Goal: Task Accomplishment & Management: Use online tool/utility

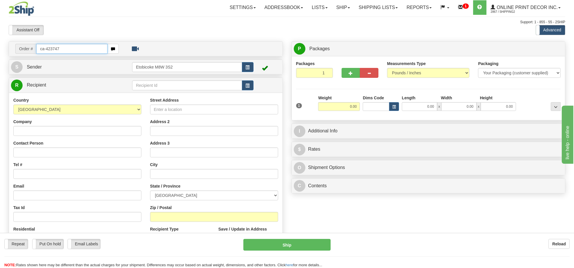
type input "ca-423747"
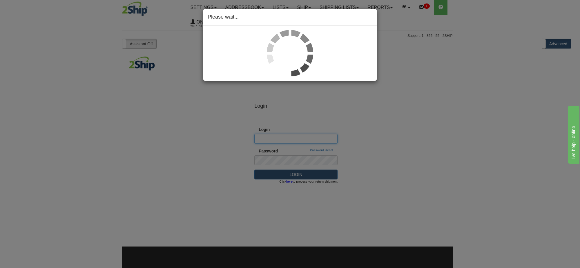
type input "Shipping2"
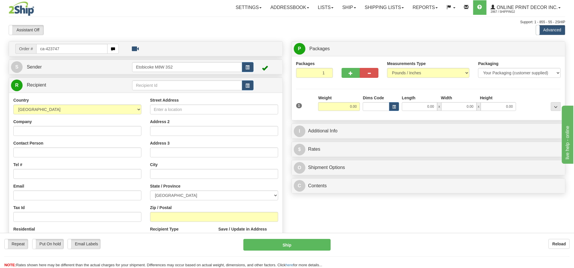
type input "ca-423747"
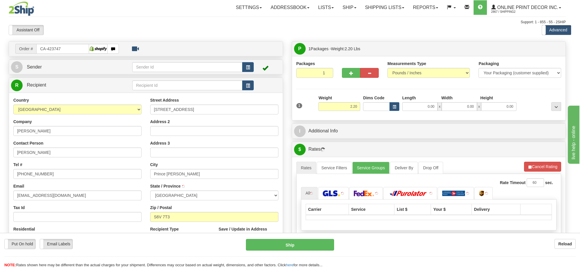
type input "PRINCE [PERSON_NAME]"
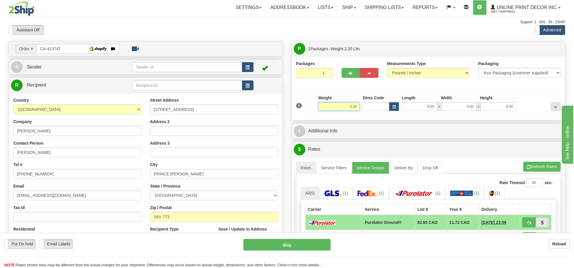
click at [344, 107] on input "2.20" at bounding box center [339, 106] width 42 height 9
type input "5.00"
click at [393, 107] on span "button" at bounding box center [394, 106] width 3 height 3
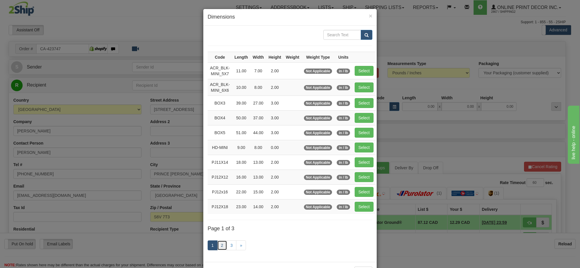
click at [217, 250] on link "2" at bounding box center [222, 245] width 10 height 10
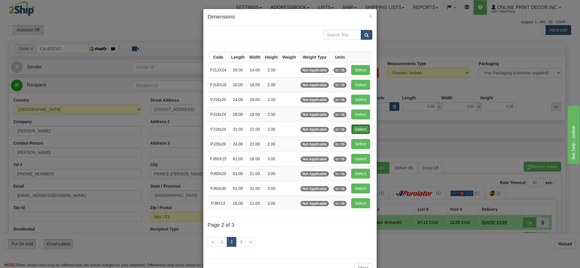
click at [361, 128] on button "Select" at bounding box center [360, 129] width 19 height 10
type input "PJ18x24"
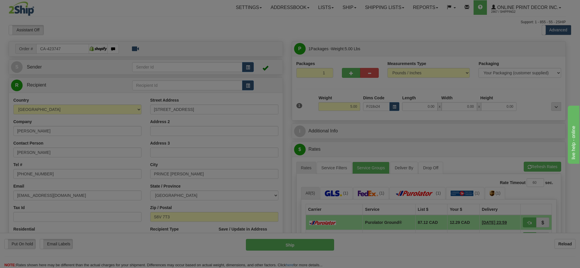
type input "31.00"
type input "22.00"
type input "2.00"
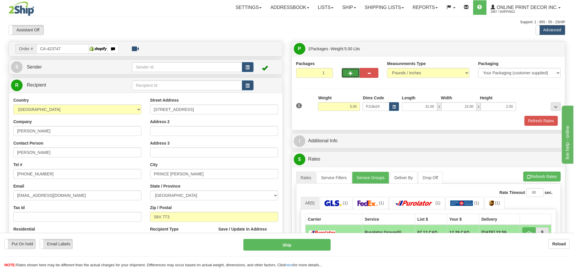
click at [349, 78] on button "button" at bounding box center [351, 73] width 19 height 10
radio input "true"
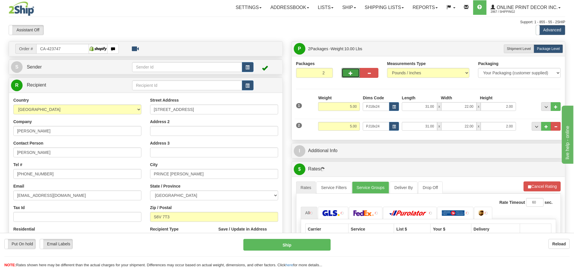
click at [349, 77] on button "button" at bounding box center [351, 73] width 19 height 10
type input "3"
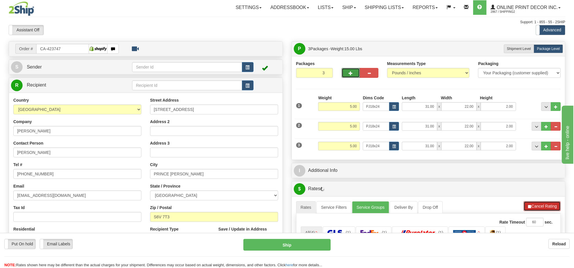
click at [531, 208] on span "button" at bounding box center [530, 206] width 4 height 4
click at [531, 208] on button "Refresh Rates" at bounding box center [542, 206] width 37 height 10
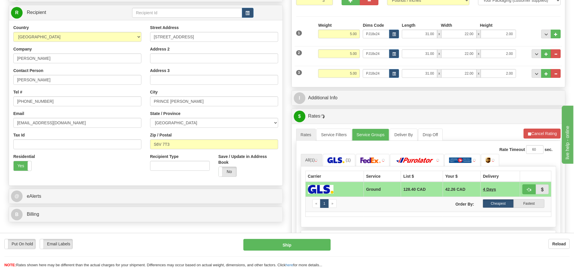
scroll to position [109, 0]
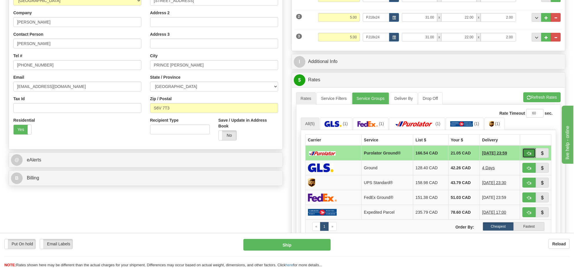
click at [528, 155] on span "button" at bounding box center [529, 153] width 4 height 4
type input "260"
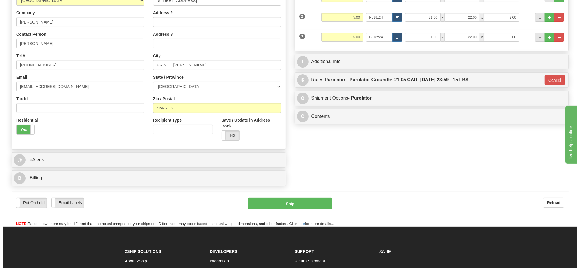
scroll to position [72, 0]
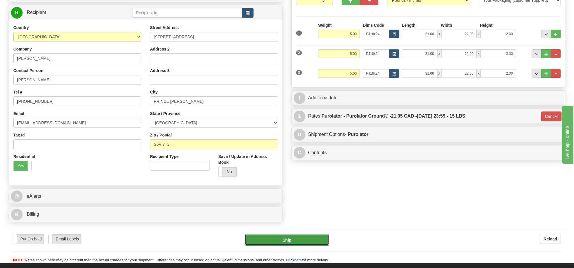
click at [322, 239] on button "Ship" at bounding box center [287, 240] width 84 height 12
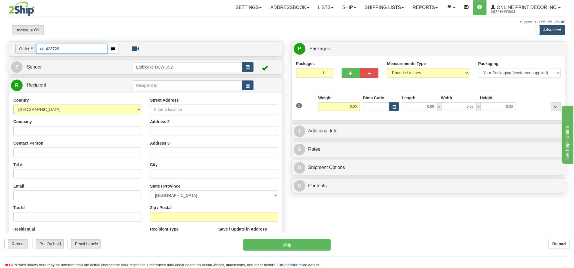
type input "ca-423728"
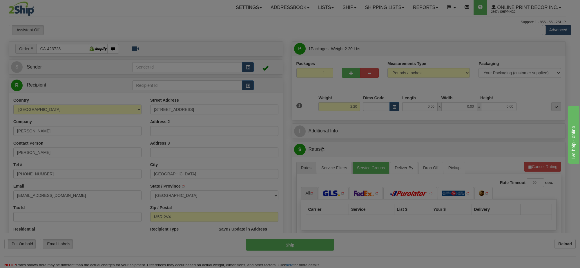
type input "TORONTO"
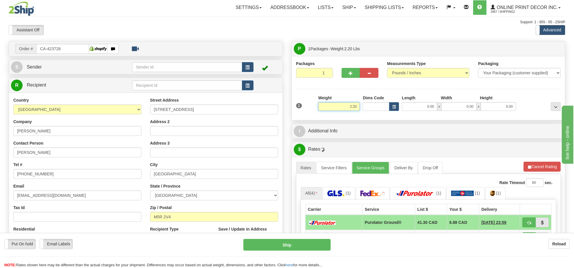
click at [347, 108] on input "2.20" at bounding box center [339, 106] width 42 height 9
type input "3.00"
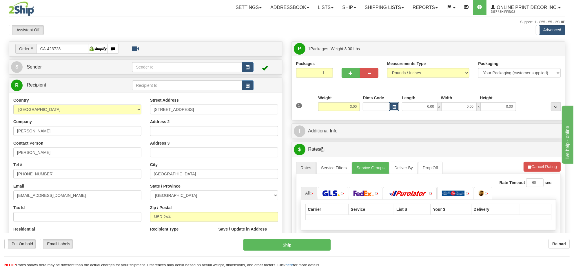
click at [395, 106] on span "button" at bounding box center [394, 106] width 3 height 3
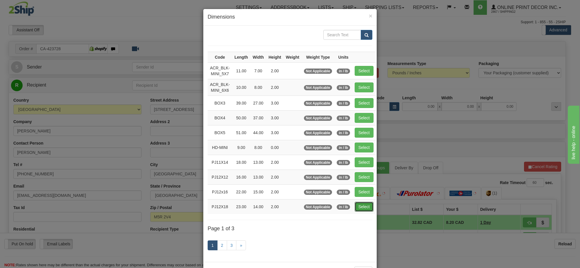
drag, startPoint x: 363, startPoint y: 208, endPoint x: 489, endPoint y: 194, distance: 127.2
click at [363, 208] on button "Select" at bounding box center [364, 207] width 19 height 10
type input "PJ12X18"
type input "23.00"
type input "14.00"
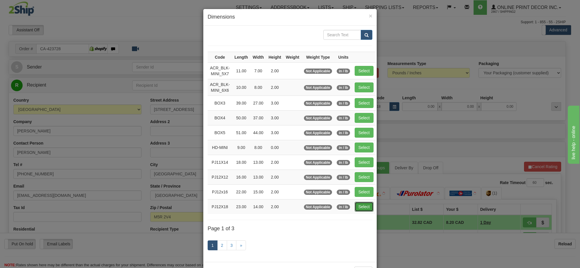
type input "2.00"
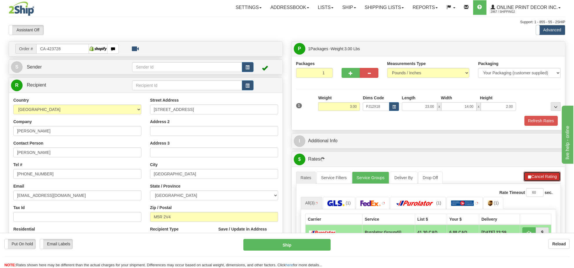
click at [545, 176] on button "Cancel Rating" at bounding box center [542, 176] width 37 height 10
click at [545, 176] on button "Refresh Rates" at bounding box center [542, 176] width 37 height 10
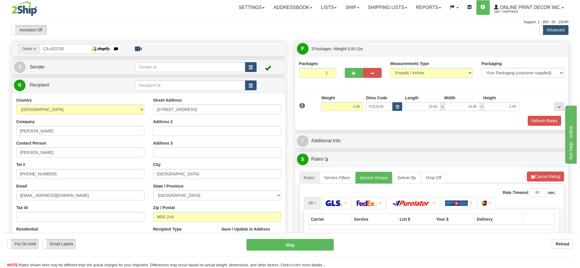
scroll to position [72, 0]
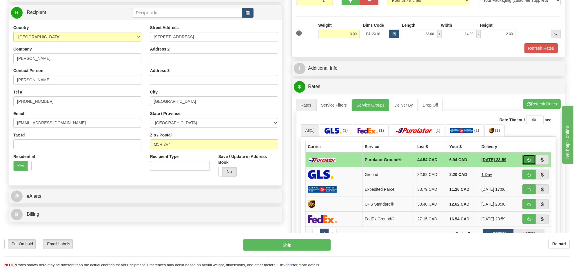
click at [529, 160] on span "button" at bounding box center [529, 160] width 4 height 4
type input "260"
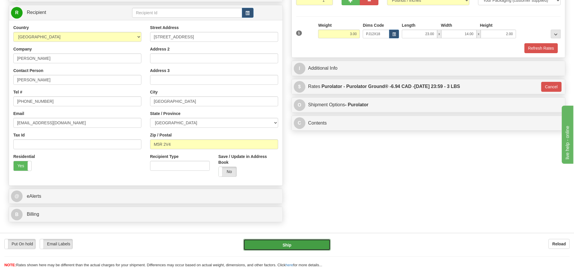
click at [319, 243] on button "Ship" at bounding box center [287, 245] width 87 height 12
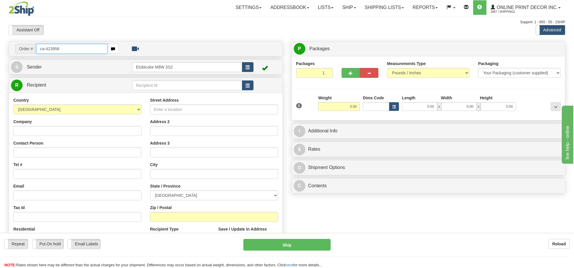
type input "ca-423958"
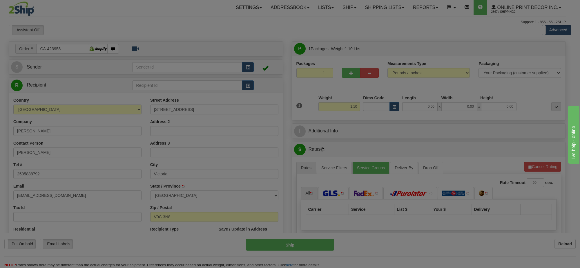
type input "LANGFORD"
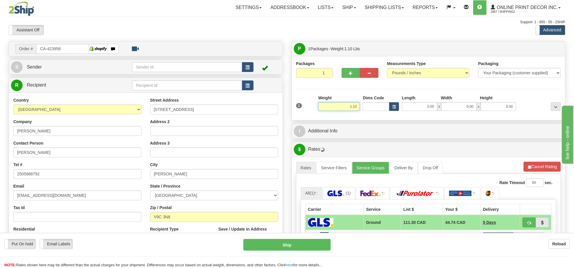
click at [347, 105] on input "1.10" at bounding box center [339, 106] width 42 height 9
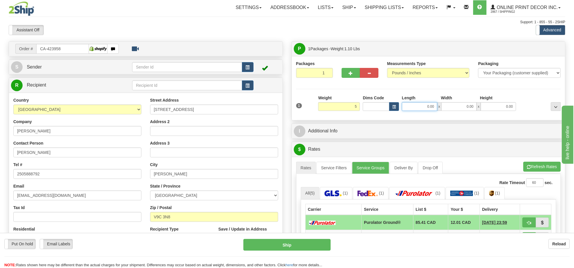
type input "5.00"
click at [402, 104] on input "0.00" at bounding box center [419, 106] width 35 height 9
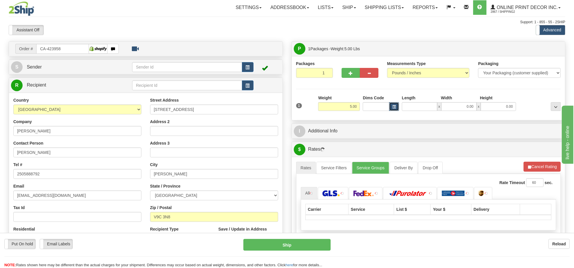
type input "0.00"
click at [399, 105] on button "button" at bounding box center [394, 106] width 10 height 9
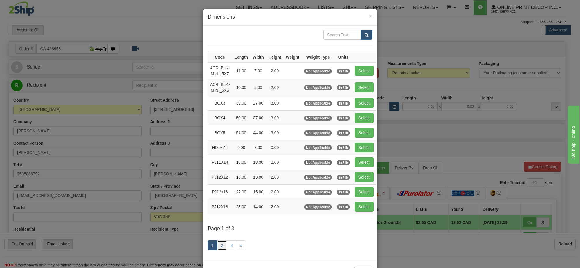
click at [217, 248] on link "2" at bounding box center [222, 245] width 10 height 10
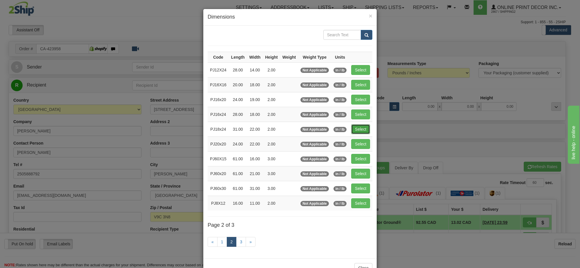
click at [352, 129] on button "Select" at bounding box center [360, 129] width 19 height 10
type input "PJ18x24"
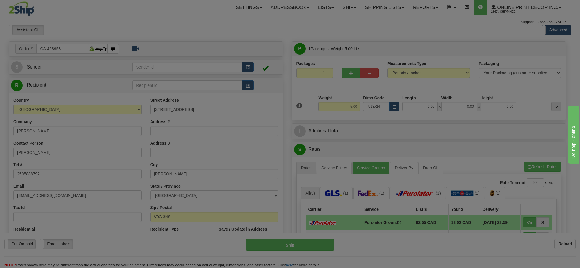
type input "31.00"
type input "22.00"
type input "2.00"
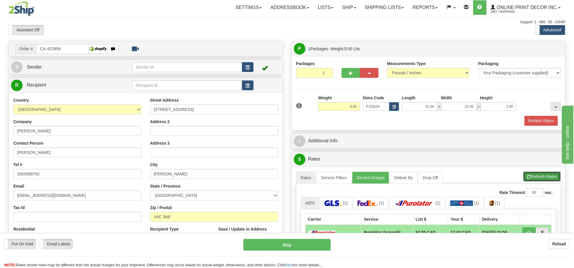
drag, startPoint x: 546, startPoint y: 175, endPoint x: 536, endPoint y: 166, distance: 13.8
click at [545, 175] on button "Refresh Rates" at bounding box center [542, 176] width 37 height 10
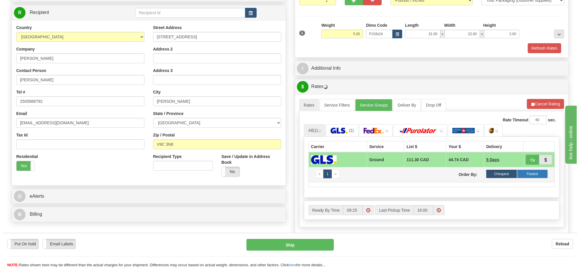
scroll to position [109, 0]
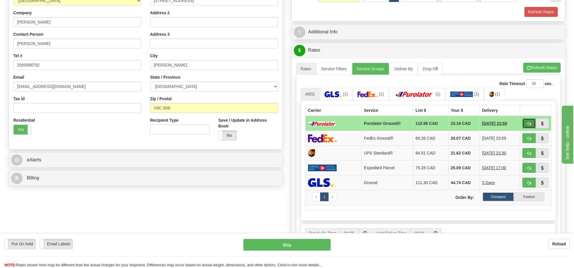
drag, startPoint x: 523, startPoint y: 124, endPoint x: 485, endPoint y: 134, distance: 39.8
click at [524, 124] on button "button" at bounding box center [529, 123] width 13 height 10
type input "260"
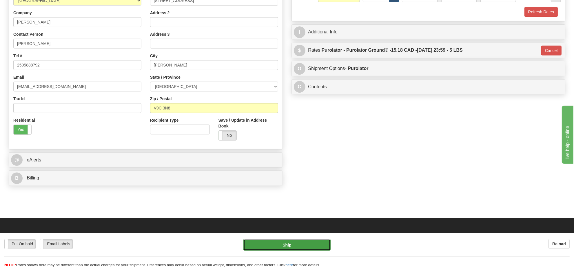
click at [294, 243] on button "Ship" at bounding box center [287, 245] width 87 height 12
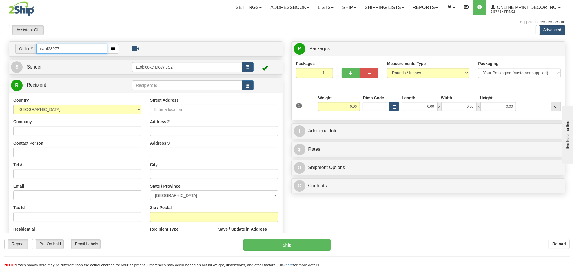
type input "ca-423977"
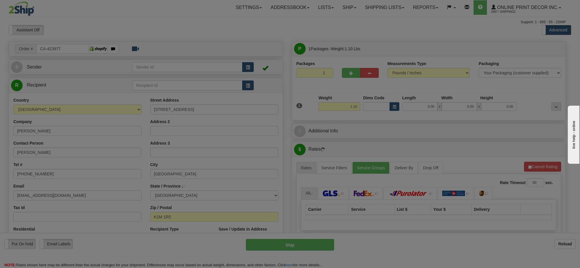
type input "OTTAWA"
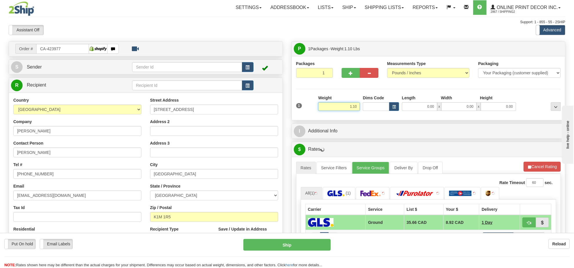
click at [349, 105] on input "1.10" at bounding box center [339, 106] width 42 height 9
type input "2.00"
click at [393, 108] on span "button" at bounding box center [394, 106] width 3 height 3
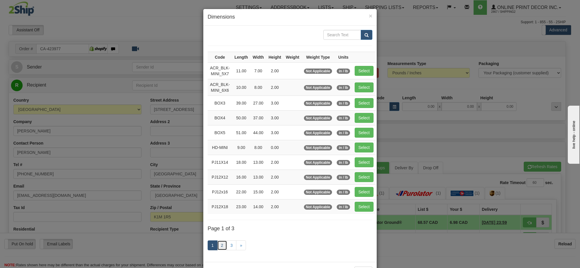
click at [219, 250] on link "2" at bounding box center [222, 245] width 10 height 10
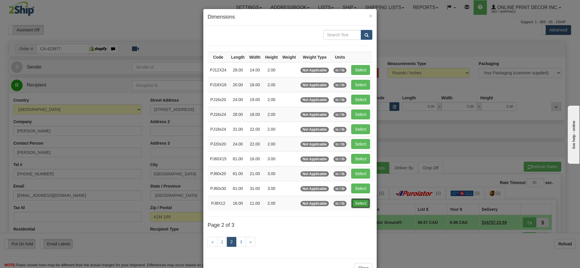
drag, startPoint x: 360, startPoint y: 207, endPoint x: 423, endPoint y: 191, distance: 64.6
click at [360, 207] on button "Select" at bounding box center [360, 203] width 19 height 10
type input "PJ8X12"
type input "16.00"
type input "11.00"
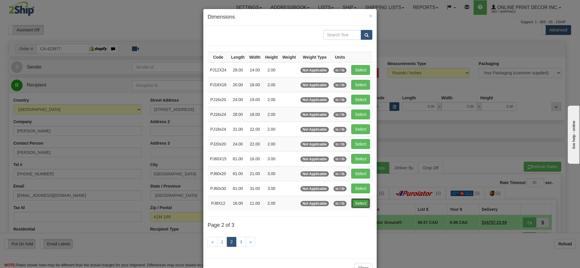
type input "2.00"
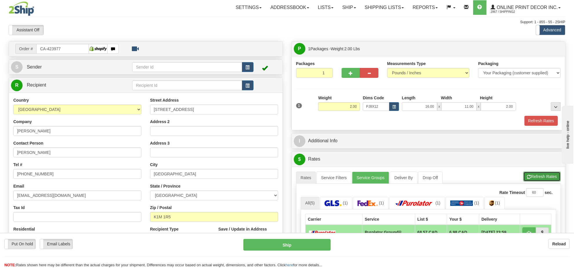
click at [547, 179] on button "Refresh Rates" at bounding box center [542, 176] width 37 height 10
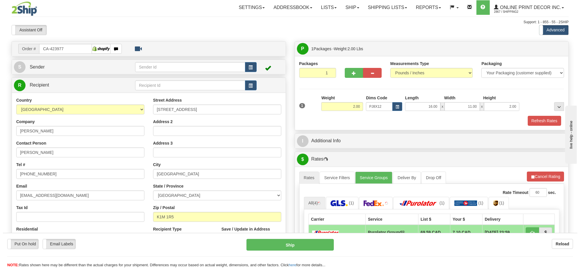
scroll to position [72, 0]
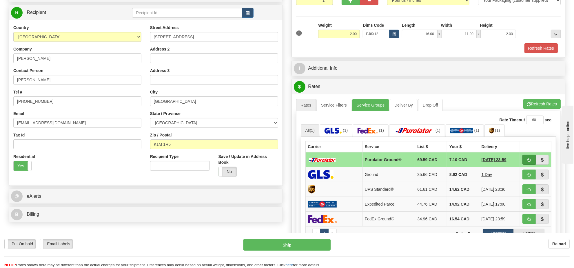
click at [523, 166] on td at bounding box center [535, 159] width 31 height 15
click at [524, 164] on button "button" at bounding box center [529, 160] width 13 height 10
type input "260"
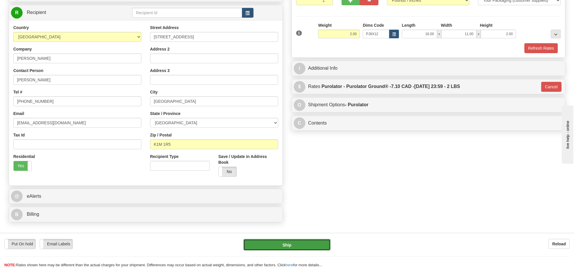
click at [299, 247] on button "Ship" at bounding box center [287, 245] width 87 height 12
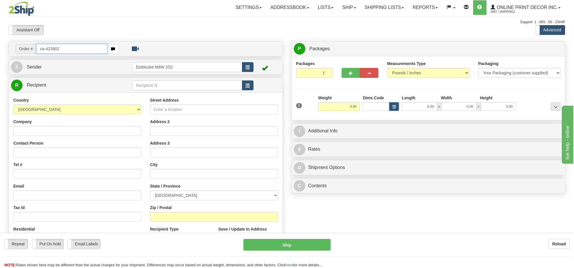
type input "ca-423902"
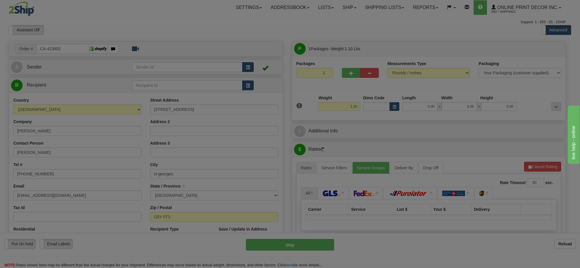
type input "SAINT-GEORGES"
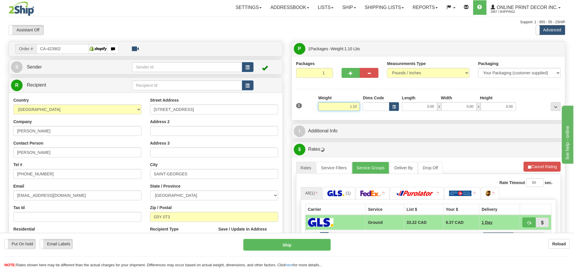
click at [352, 109] on input "1.10" at bounding box center [339, 106] width 42 height 9
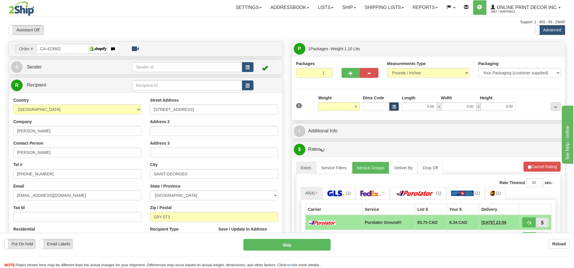
type input "4.00"
click at [399, 107] on button "button" at bounding box center [394, 106] width 10 height 9
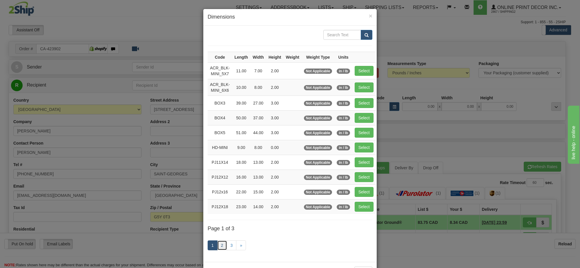
click at [221, 243] on link "2" at bounding box center [222, 245] width 10 height 10
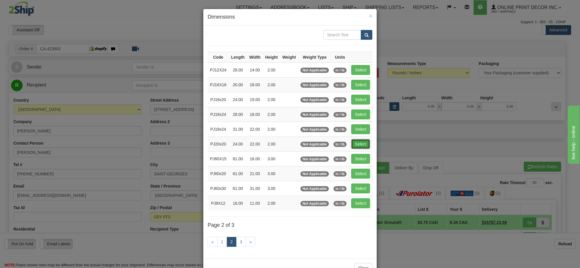
drag, startPoint x: 362, startPoint y: 145, endPoint x: 446, endPoint y: 147, distance: 84.4
click at [363, 145] on button "Select" at bounding box center [360, 144] width 19 height 10
type input "PJ20x20"
type input "24.00"
type input "22.00"
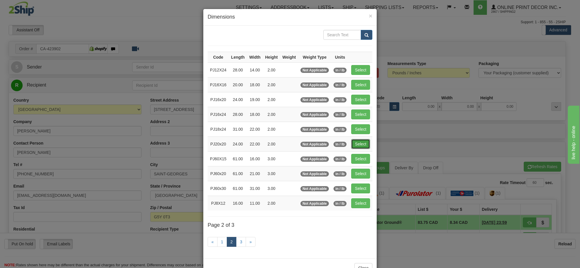
type input "2.00"
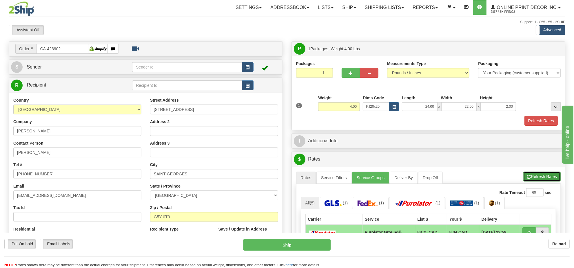
click at [535, 177] on button "Refresh Rates" at bounding box center [542, 176] width 37 height 10
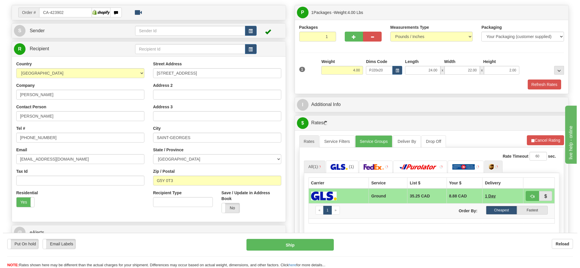
scroll to position [72, 0]
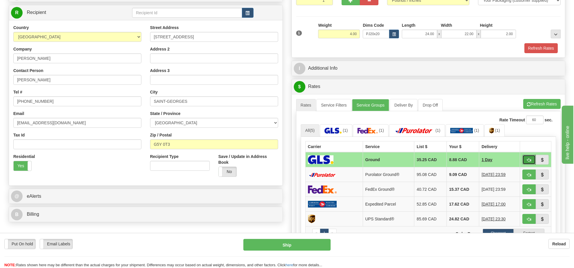
click at [527, 164] on button "button" at bounding box center [529, 160] width 13 height 10
type input "1"
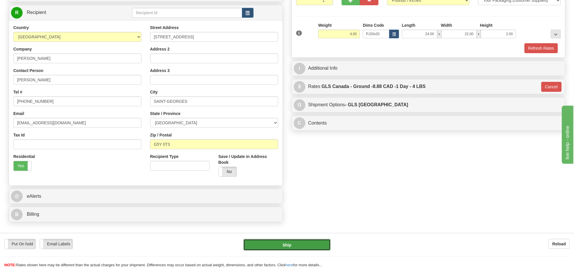
click at [305, 241] on button "Ship" at bounding box center [287, 245] width 87 height 12
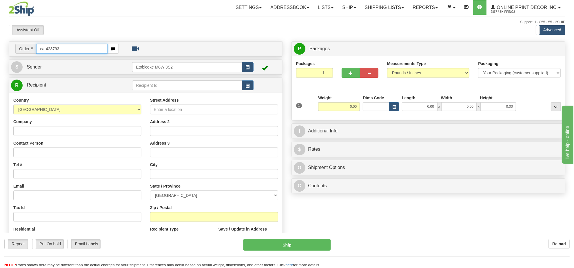
type input "ca-423793"
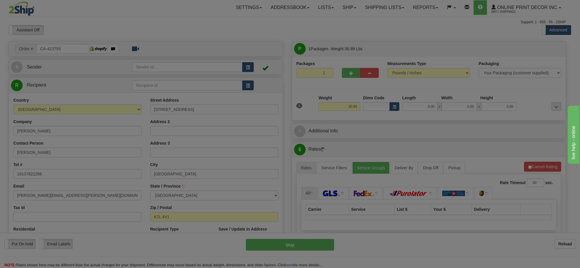
type input "[GEOGRAPHIC_DATA]"
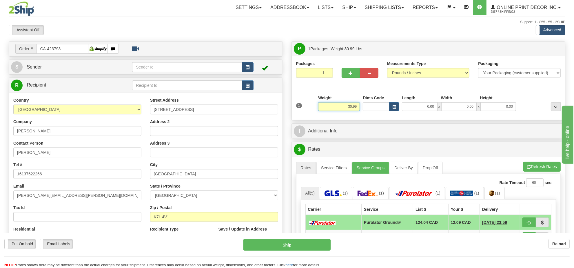
click at [347, 103] on input "30.99" at bounding box center [339, 106] width 42 height 9
type input "22.00"
click at [395, 108] on span "button" at bounding box center [394, 106] width 3 height 3
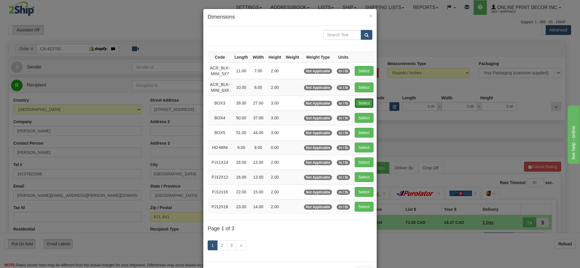
click at [360, 107] on button "Select" at bounding box center [364, 103] width 19 height 10
type input "BOX3"
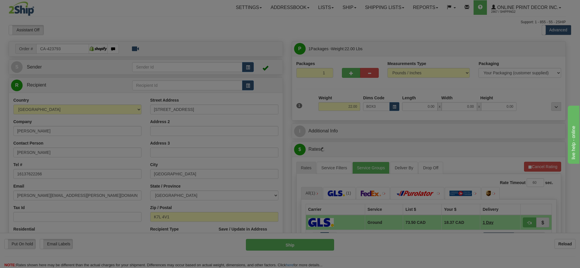
type input "39.00"
type input "27.00"
type input "3.00"
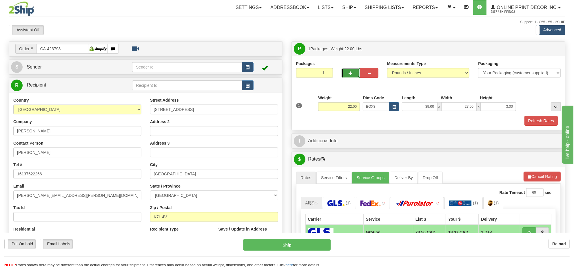
click at [352, 73] on span "button" at bounding box center [351, 73] width 4 height 4
radio input "true"
type input "2"
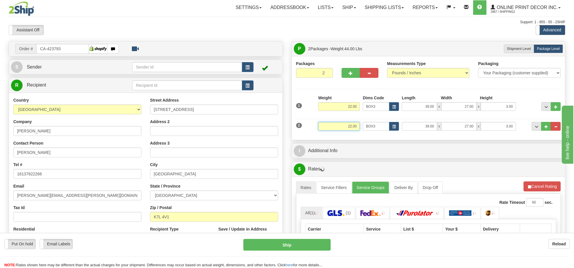
click at [352, 125] on input "22.00" at bounding box center [339, 126] width 42 height 9
type input "11.00"
click at [535, 189] on button "Cancel Rating" at bounding box center [542, 186] width 37 height 10
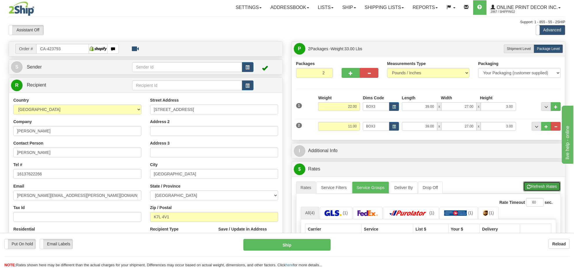
click at [535, 189] on button "Refresh Rates" at bounding box center [542, 186] width 37 height 10
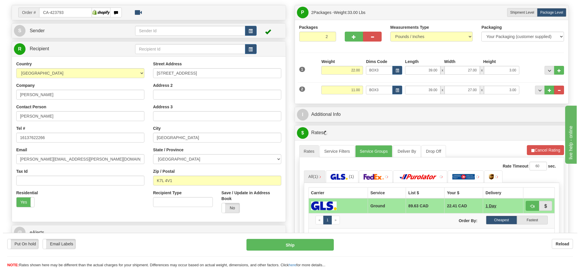
scroll to position [72, 0]
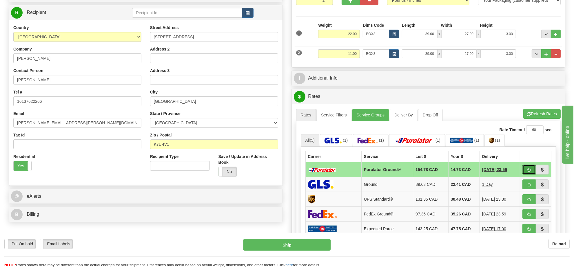
click at [527, 171] on span "button" at bounding box center [529, 170] width 4 height 4
type input "260"
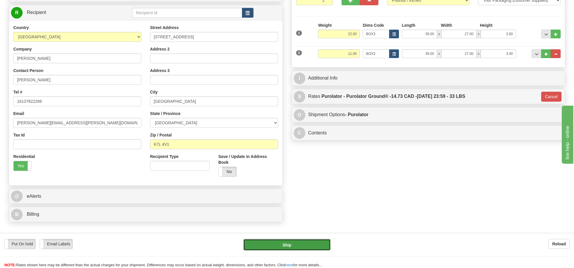
click at [315, 242] on button "Ship" at bounding box center [287, 245] width 87 height 12
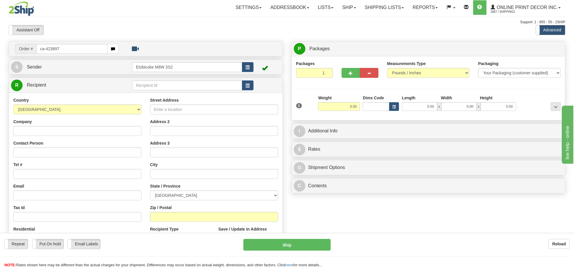
type input "ca-423897"
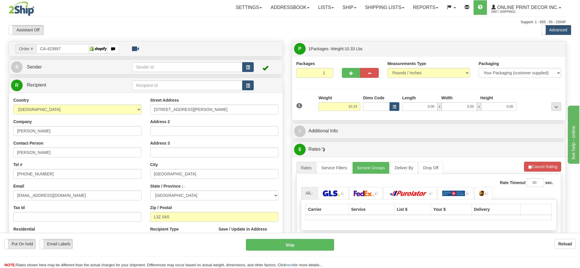
type input "BRADFORD"
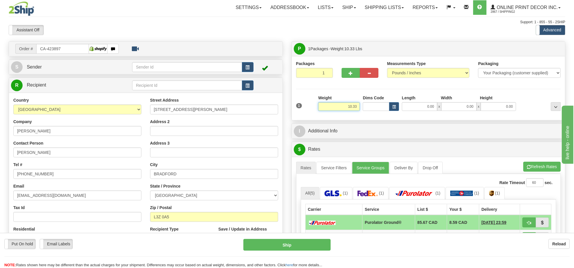
click at [349, 107] on input "10.33" at bounding box center [339, 106] width 42 height 9
type input "11.00"
click at [397, 106] on button "button" at bounding box center [394, 106] width 10 height 9
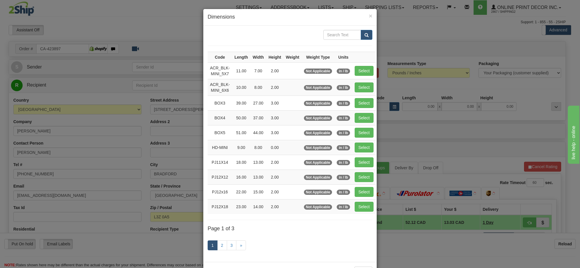
click at [363, 109] on td "Select" at bounding box center [363, 102] width 23 height 15
click at [370, 104] on button "Select" at bounding box center [364, 103] width 19 height 10
type input "BOX3"
type input "39.00"
type input "27.00"
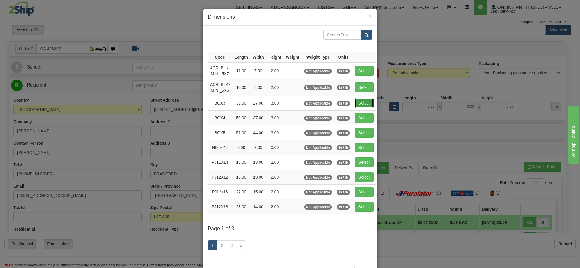
type input "3.00"
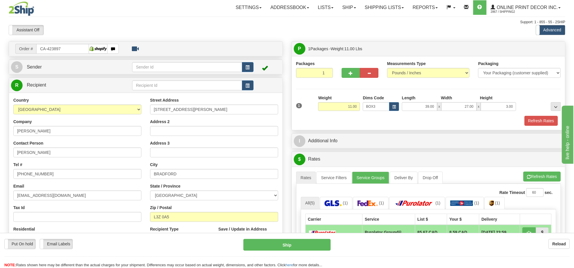
click at [532, 171] on div "A change has been made which could impact your rate estimate. To ensure the est…" at bounding box center [429, 265] width 274 height 199
click at [532, 176] on button "Refresh Rates" at bounding box center [542, 176] width 37 height 10
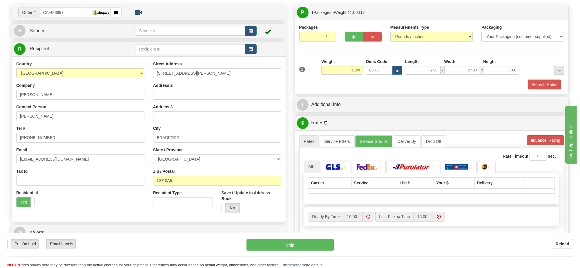
scroll to position [72, 0]
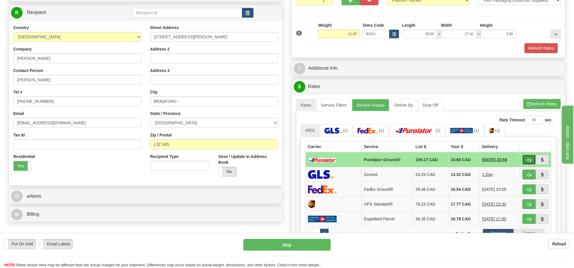
click at [529, 162] on span "button" at bounding box center [529, 160] width 4 height 4
type input "260"
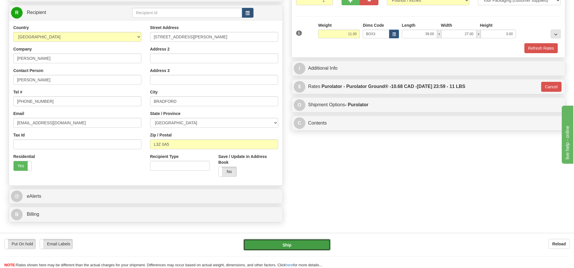
click at [305, 241] on button "Ship" at bounding box center [287, 245] width 87 height 12
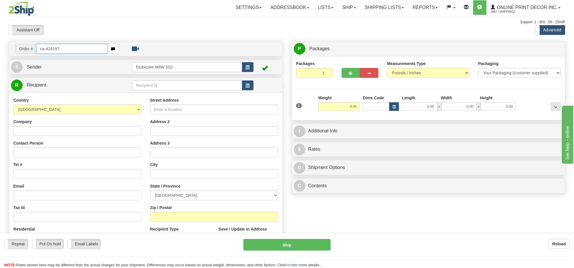
type input "ca-424197"
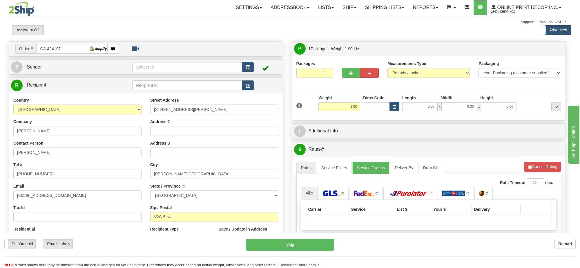
type input "[PERSON_NAME] LAKE"
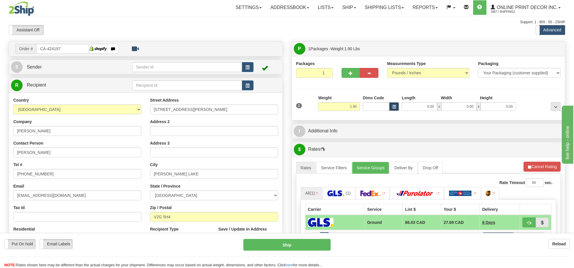
click at [393, 105] on button "button" at bounding box center [394, 106] width 10 height 9
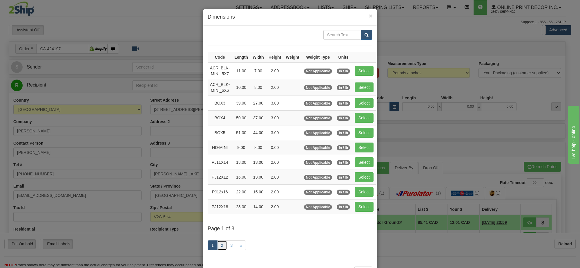
click at [220, 246] on link "2" at bounding box center [222, 245] width 10 height 10
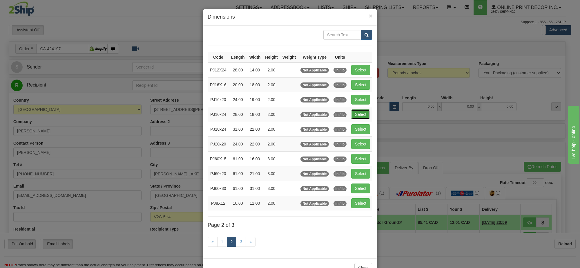
click at [357, 116] on button "Select" at bounding box center [360, 114] width 19 height 10
type input "PJ16x24"
type input "28.00"
type input "18.00"
type input "2.00"
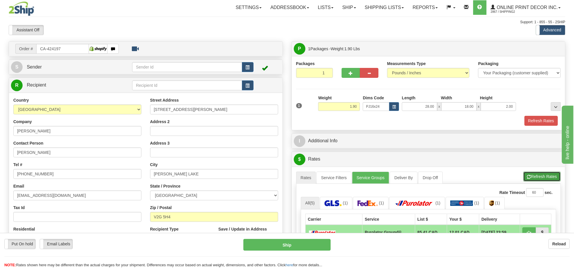
click at [534, 179] on button "Refresh Rates" at bounding box center [542, 176] width 37 height 10
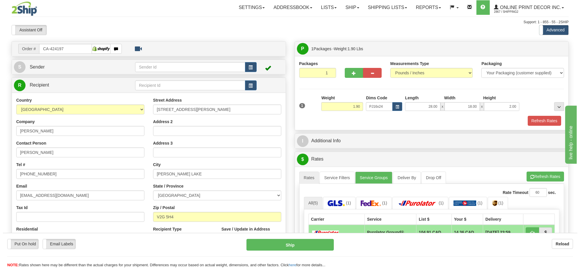
scroll to position [36, 0]
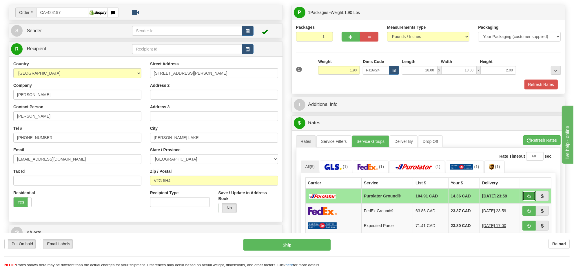
click at [527, 198] on span "button" at bounding box center [529, 196] width 4 height 4
type input "260"
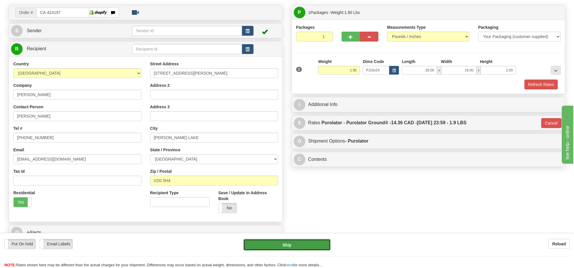
click at [306, 245] on button "Ship" at bounding box center [287, 245] width 87 height 12
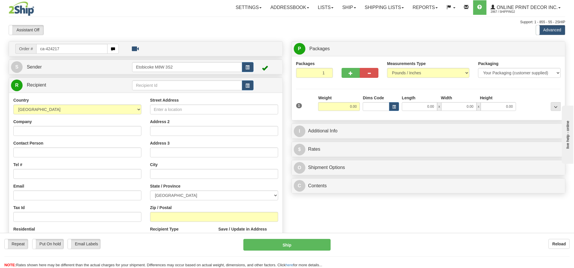
type input "ca-424217"
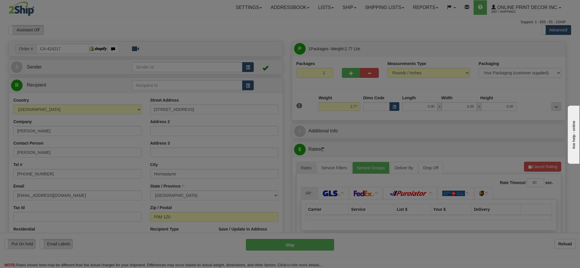
type input "HORNEPAYNE"
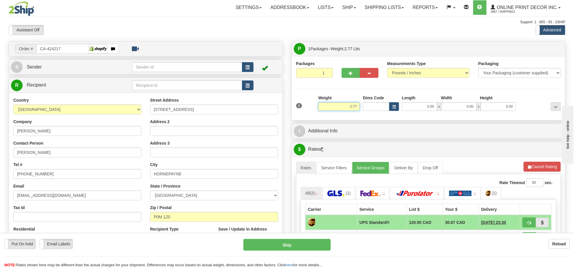
click at [347, 109] on input "2.77" at bounding box center [339, 106] width 42 height 9
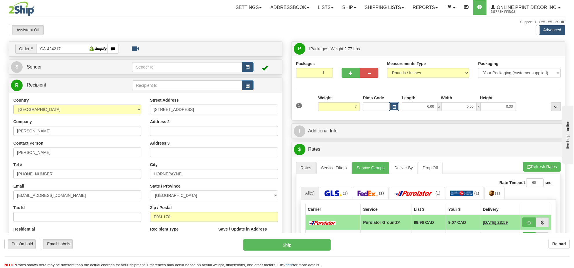
type input "7.00"
click at [396, 104] on button "button" at bounding box center [394, 106] width 10 height 9
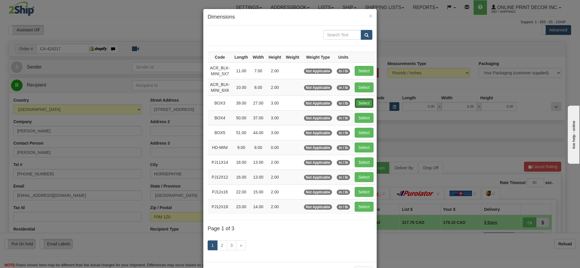
click at [361, 105] on button "Select" at bounding box center [364, 103] width 19 height 10
type input "BOX3"
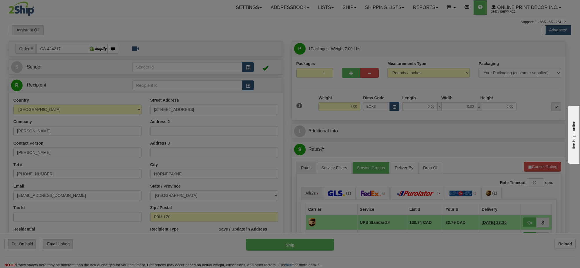
type input "39.00"
type input "27.00"
type input "3.00"
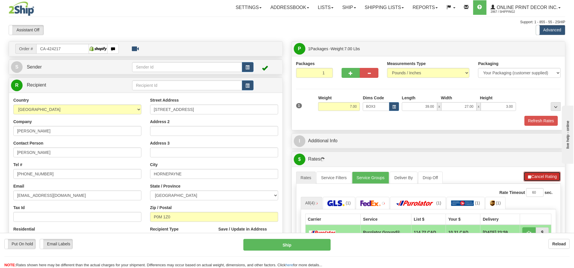
click at [544, 177] on button "Cancel Rating" at bounding box center [542, 176] width 37 height 10
click at [544, 177] on button "Refresh Rates" at bounding box center [542, 176] width 37 height 10
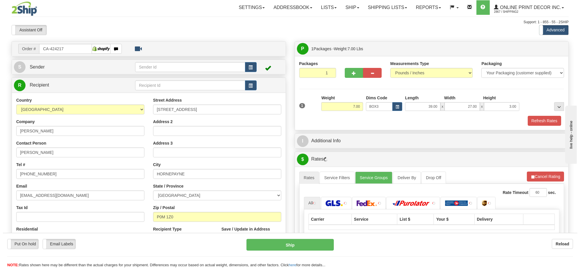
scroll to position [36, 0]
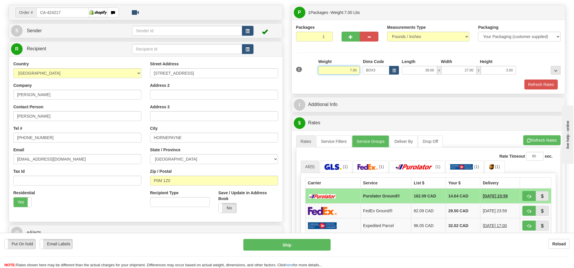
click at [341, 72] on input "7.00" at bounding box center [339, 70] width 42 height 9
click at [341, 71] on input "7.00" at bounding box center [339, 70] width 42 height 9
click at [530, 198] on span "button" at bounding box center [529, 196] width 4 height 4
type input "260"
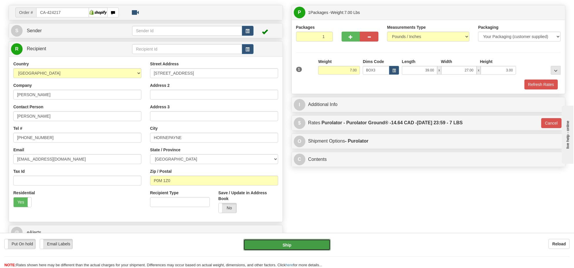
click at [306, 247] on button "Ship" at bounding box center [287, 245] width 87 height 12
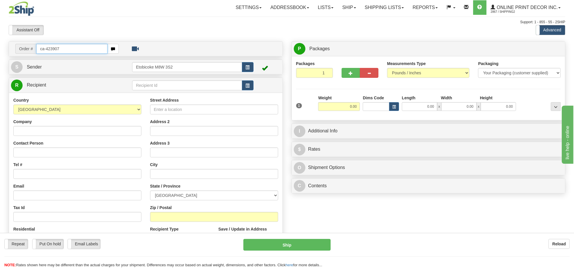
type input "ca-423907"
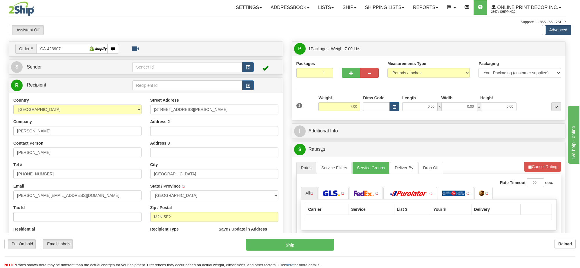
type input "[GEOGRAPHIC_DATA]"
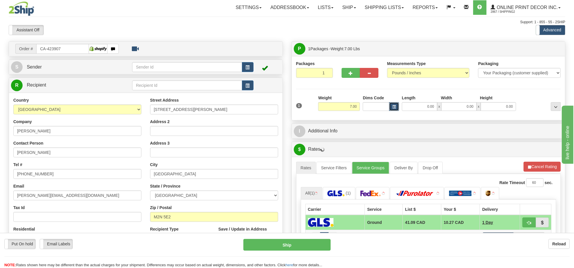
click at [392, 106] on button "button" at bounding box center [394, 106] width 10 height 9
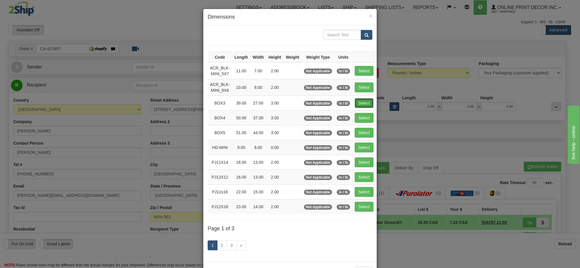
click at [360, 103] on button "Select" at bounding box center [364, 103] width 19 height 10
type input "BOX3"
type input "39.00"
type input "27.00"
type input "3.00"
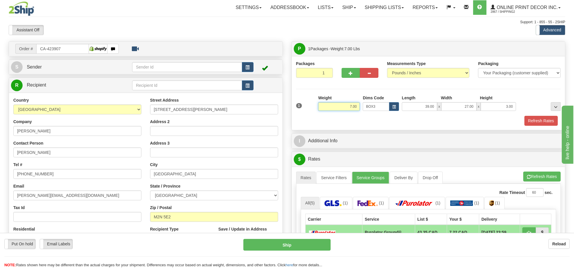
drag, startPoint x: 358, startPoint y: 105, endPoint x: 255, endPoint y: 117, distance: 103.6
click at [255, 41] on div "Order # CA-423907 S" at bounding box center [287, 41] width 566 height 0
type input "14.98"
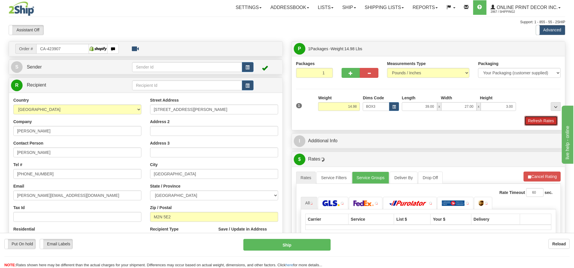
click at [543, 120] on button "Refresh Rates" at bounding box center [541, 121] width 33 height 10
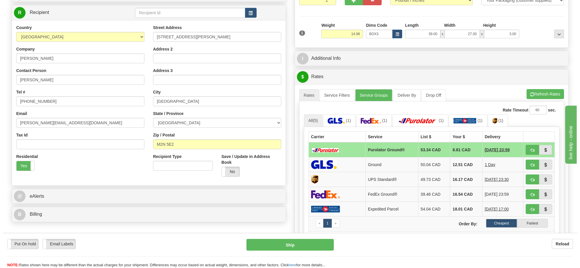
scroll to position [109, 0]
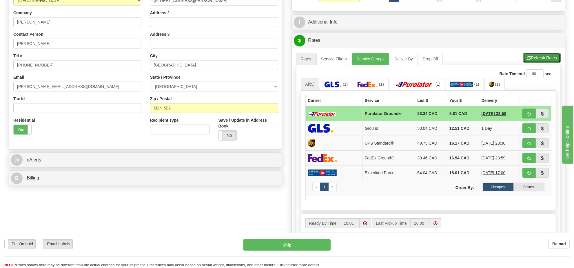
click at [539, 63] on button "Refresh Rates" at bounding box center [542, 58] width 37 height 10
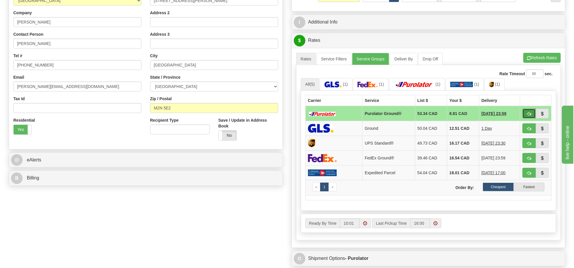
click at [529, 114] on span "button" at bounding box center [529, 114] width 4 height 4
type input "260"
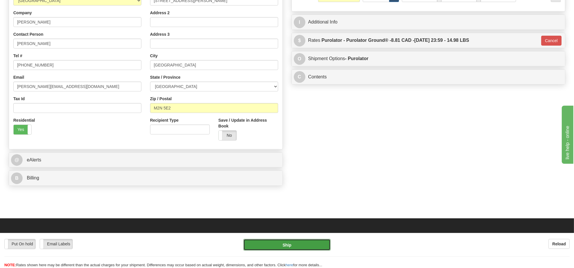
click at [281, 247] on button "Ship" at bounding box center [287, 245] width 87 height 12
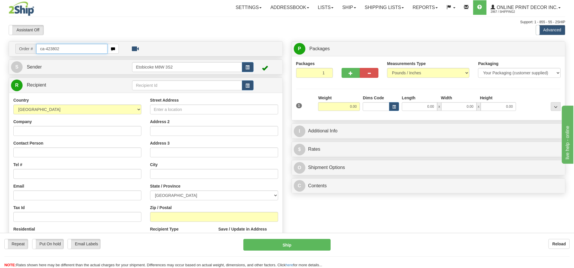
type input "ca-423802"
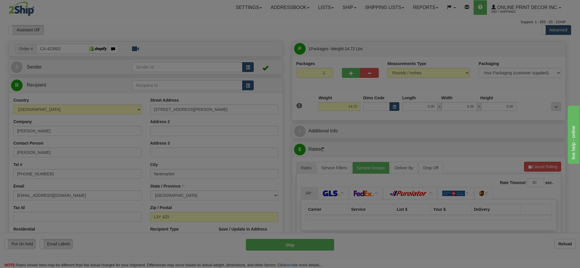
type input "NEWMARKET"
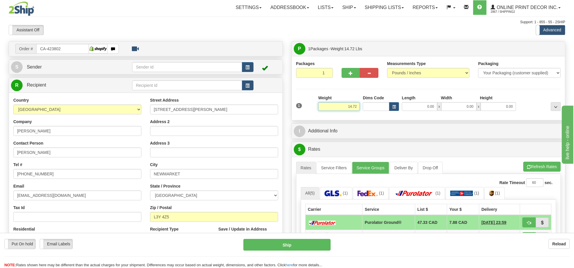
click at [350, 106] on input "14.72" at bounding box center [339, 106] width 42 height 9
type input "14.00"
click at [393, 104] on button "button" at bounding box center [394, 106] width 10 height 9
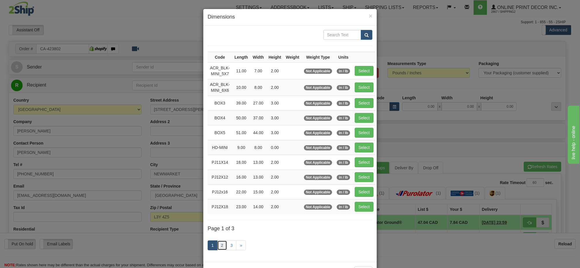
click at [221, 247] on link "2" at bounding box center [222, 245] width 10 height 10
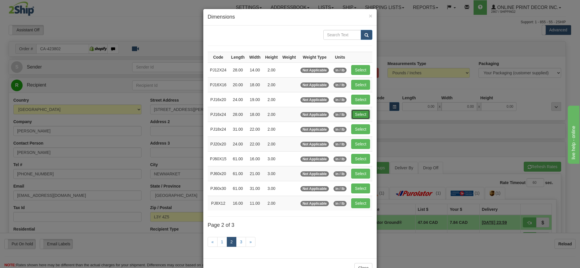
click at [361, 115] on button "Select" at bounding box center [360, 114] width 19 height 10
type input "PJ16x24"
type input "28.00"
type input "18.00"
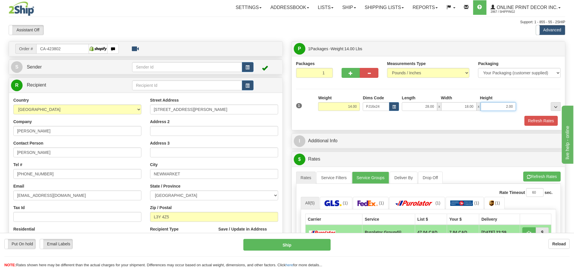
click at [502, 105] on input "2.00" at bounding box center [498, 106] width 35 height 9
type input "4.00"
click at [539, 176] on button "Refresh Rates" at bounding box center [542, 176] width 37 height 10
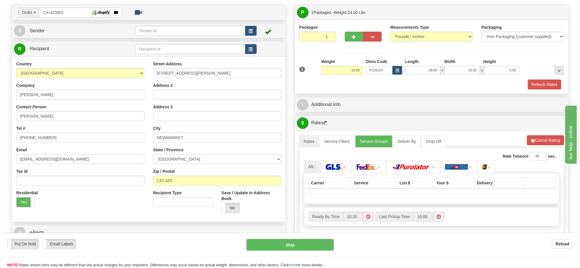
scroll to position [72, 0]
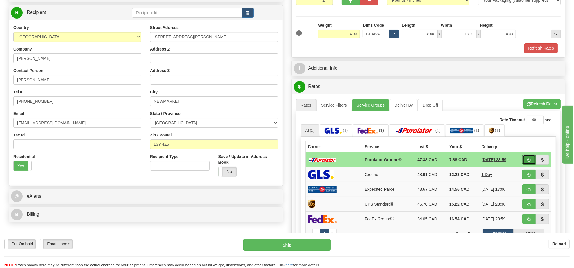
click at [524, 159] on button "button" at bounding box center [529, 160] width 13 height 10
type input "260"
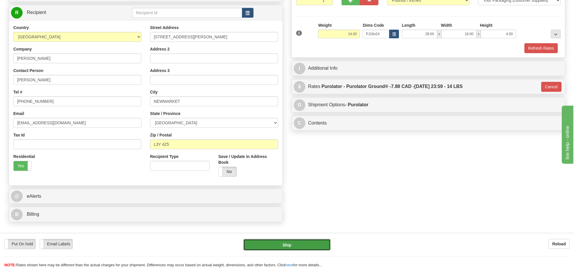
click at [304, 245] on button "Ship" at bounding box center [287, 245] width 87 height 12
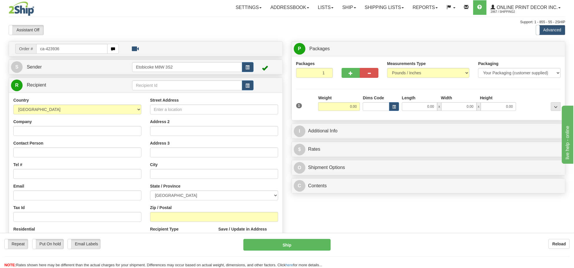
type input "ca-423936"
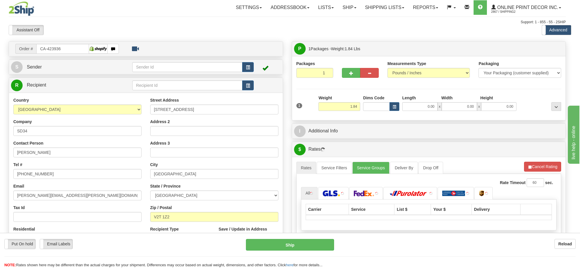
type input "[GEOGRAPHIC_DATA]"
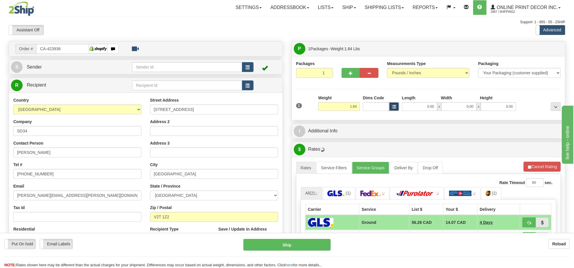
click at [393, 106] on span "button" at bounding box center [394, 106] width 3 height 3
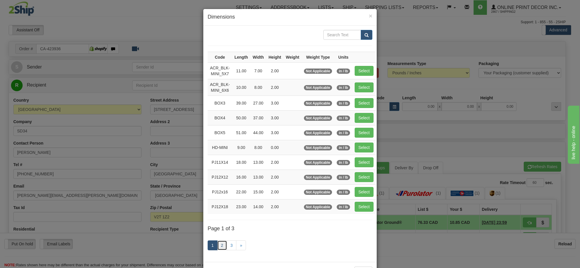
click at [221, 244] on link "2" at bounding box center [222, 245] width 10 height 10
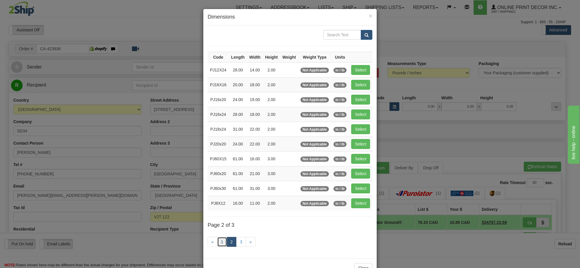
click at [218, 241] on link "1" at bounding box center [222, 242] width 10 height 10
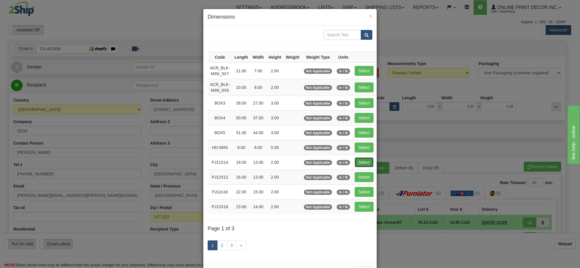
click at [364, 163] on button "Select" at bounding box center [364, 162] width 19 height 10
type input "PJ11X14"
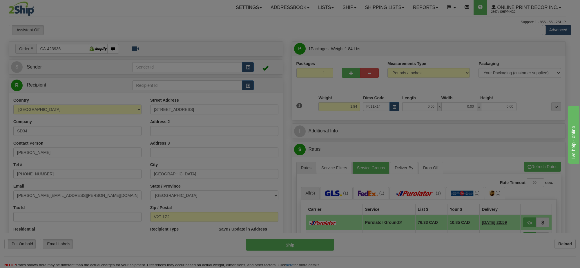
type input "18.00"
type input "13.00"
type input "2.00"
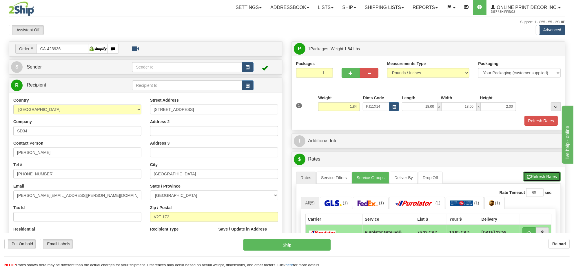
click at [536, 174] on button "Refresh Rates" at bounding box center [542, 176] width 37 height 10
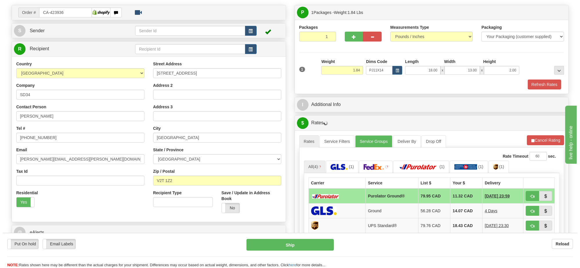
scroll to position [72, 0]
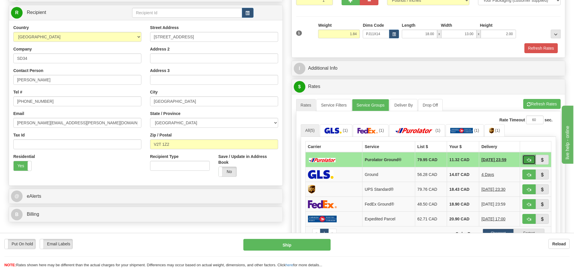
click at [529, 159] on button "button" at bounding box center [529, 160] width 13 height 10
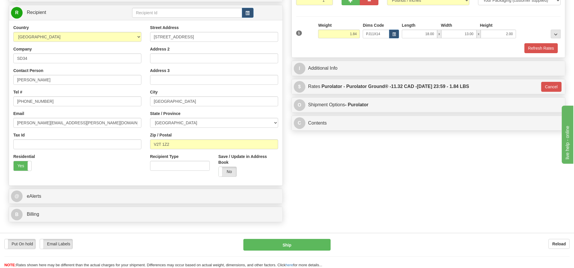
type input "260"
click at [290, 243] on button "Ship" at bounding box center [287, 245] width 87 height 12
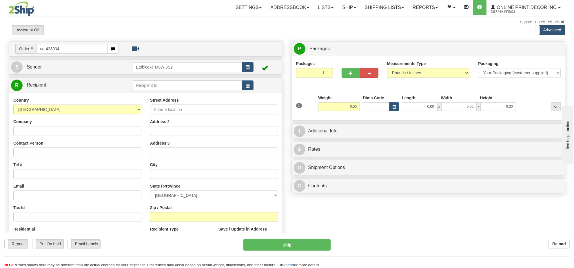
type input "ca-423904"
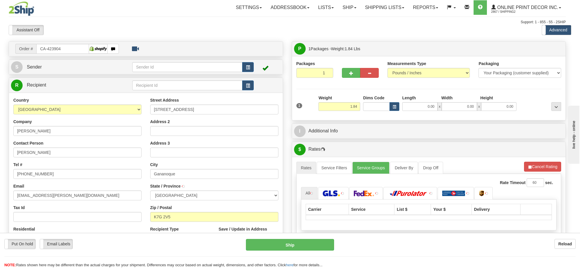
type input "GANANOQUE"
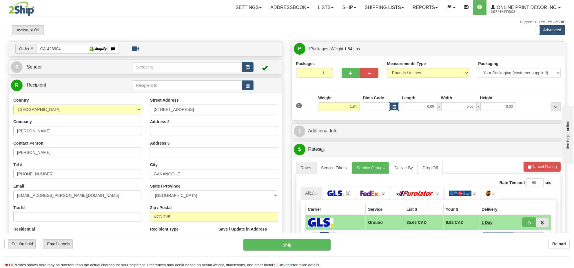
click at [396, 108] on span "button" at bounding box center [394, 106] width 3 height 3
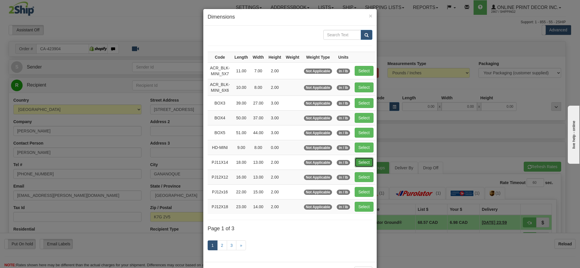
click at [359, 160] on button "Select" at bounding box center [364, 162] width 19 height 10
type input "PJ11X14"
type input "18.00"
type input "13.00"
type input "2.00"
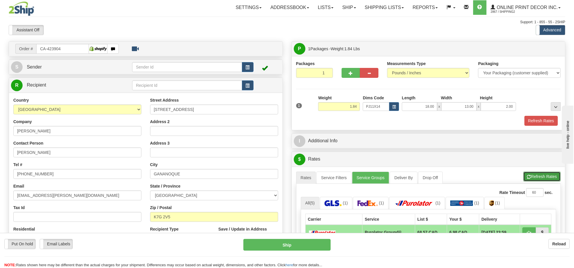
click at [545, 177] on button "Refresh Rates" at bounding box center [542, 176] width 37 height 10
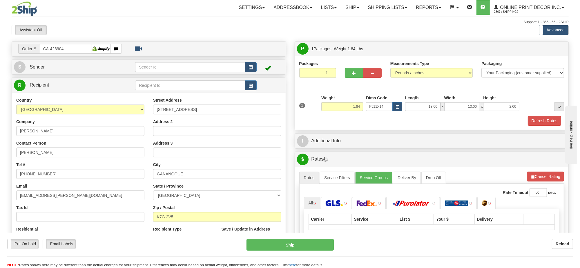
scroll to position [72, 0]
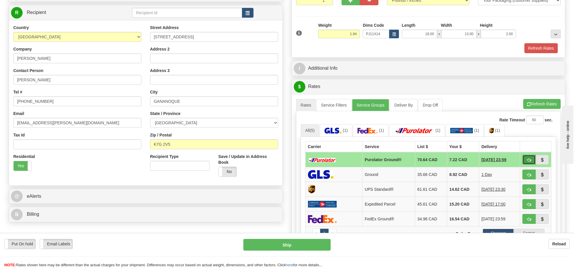
drag, startPoint x: 525, startPoint y: 160, endPoint x: 525, endPoint y: 163, distance: 2.9
click at [525, 163] on button "button" at bounding box center [529, 160] width 13 height 10
type input "260"
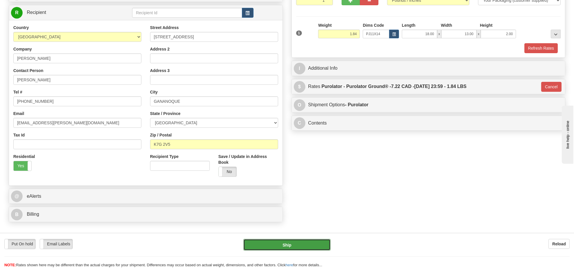
click at [287, 243] on button "Ship" at bounding box center [287, 245] width 87 height 12
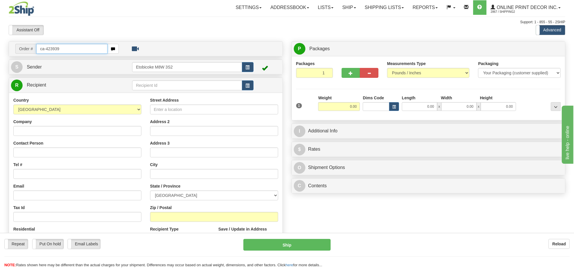
type input "ca-423939"
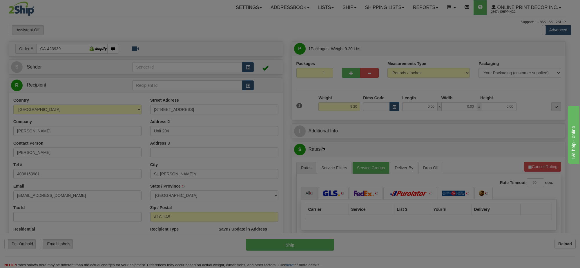
type input "ST. JOHN'S"
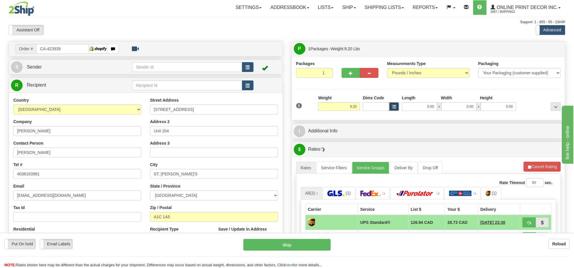
click at [394, 107] on span "button" at bounding box center [394, 106] width 3 height 3
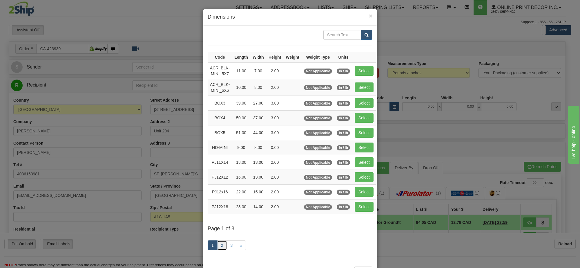
click at [222, 246] on link "2" at bounding box center [222, 245] width 10 height 10
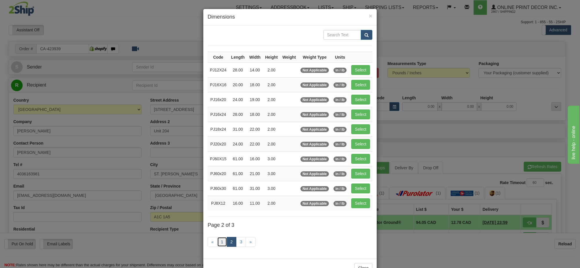
click at [221, 246] on link "1" at bounding box center [222, 242] width 10 height 10
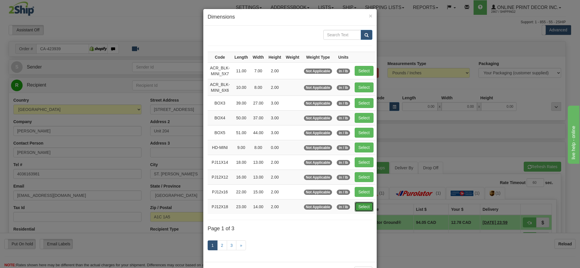
drag, startPoint x: 367, startPoint y: 205, endPoint x: 467, endPoint y: 146, distance: 116.4
click at [367, 205] on button "Select" at bounding box center [364, 207] width 19 height 10
type input "PJ12X18"
type input "23.00"
type input "14.00"
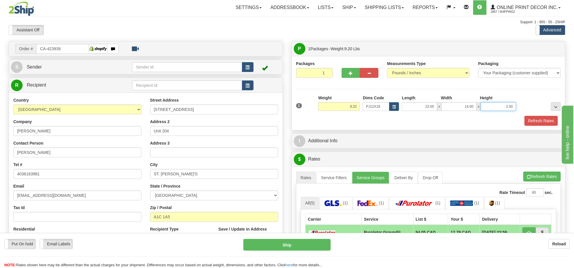
click at [506, 104] on input "2.00" at bounding box center [498, 106] width 35 height 9
type input "4.00"
click at [543, 177] on button "Refresh Rates" at bounding box center [542, 176] width 37 height 10
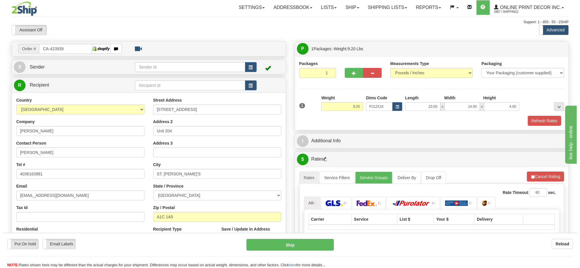
scroll to position [36, 0]
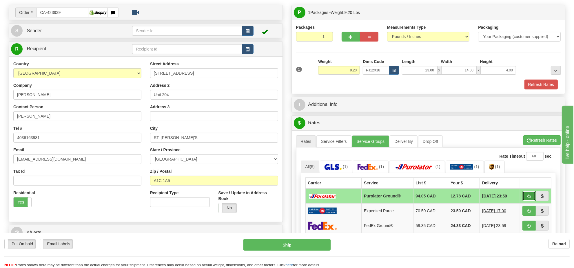
click at [526, 198] on button "button" at bounding box center [529, 196] width 13 height 10
type input "260"
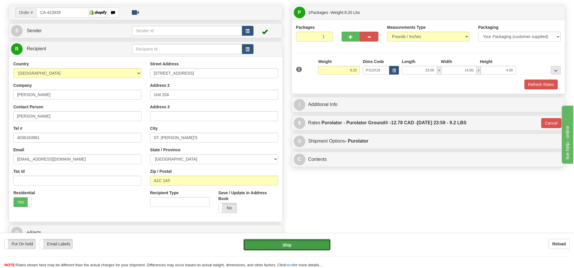
click at [310, 242] on button "Ship" at bounding box center [287, 245] width 87 height 12
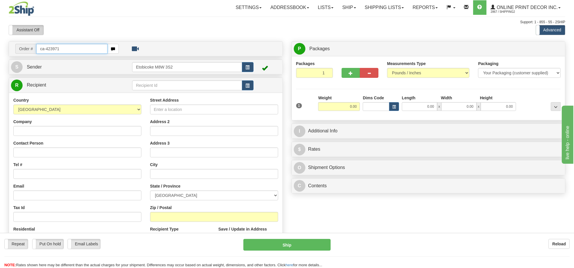
type input "ca-423971"
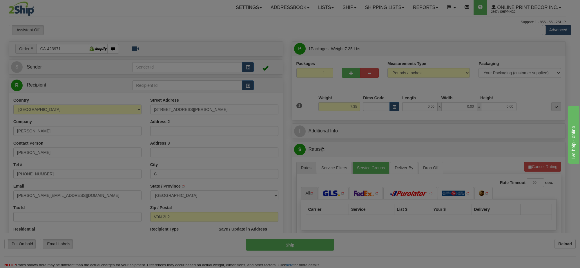
type input "PEMBERTON"
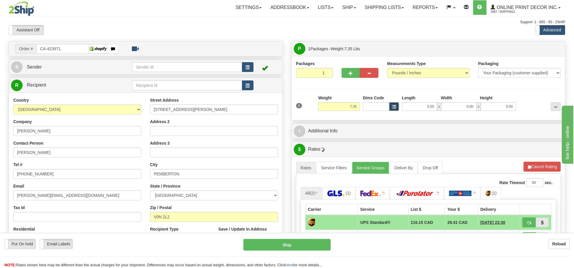
click at [396, 110] on button "button" at bounding box center [394, 106] width 10 height 9
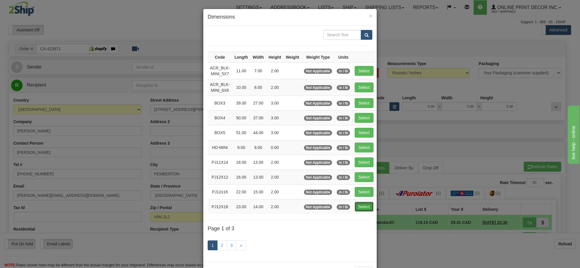
click at [362, 207] on button "Select" at bounding box center [364, 207] width 19 height 10
type input "PJ12X18"
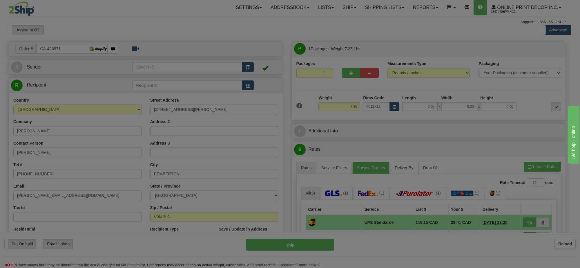
type input "23.00"
type input "14.00"
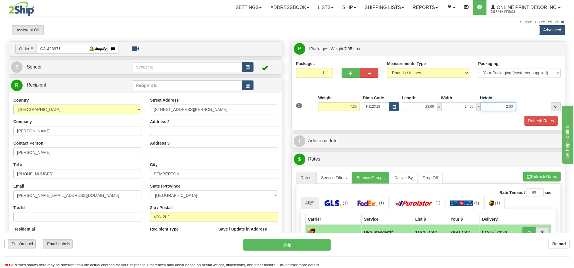
click at [498, 108] on input "2.00" at bounding box center [498, 106] width 35 height 9
type input "4.00"
click at [549, 175] on button "Refresh Rates" at bounding box center [542, 176] width 37 height 10
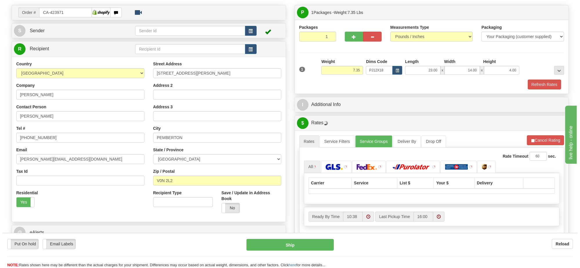
scroll to position [72, 0]
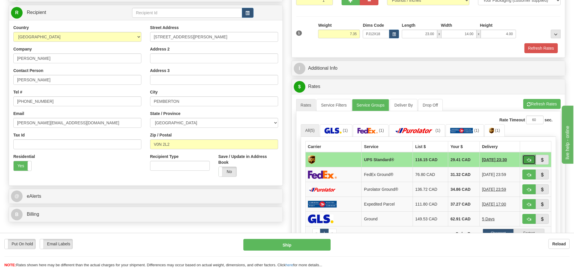
click at [530, 160] on span "button" at bounding box center [529, 160] width 4 height 4
type input "11"
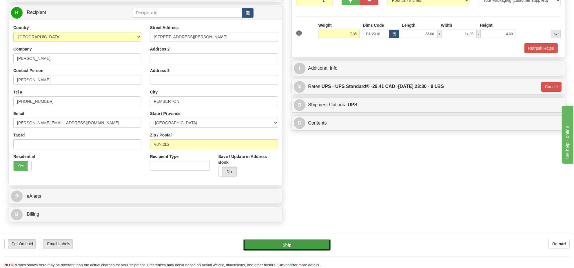
click at [298, 247] on button "Ship" at bounding box center [287, 245] width 87 height 12
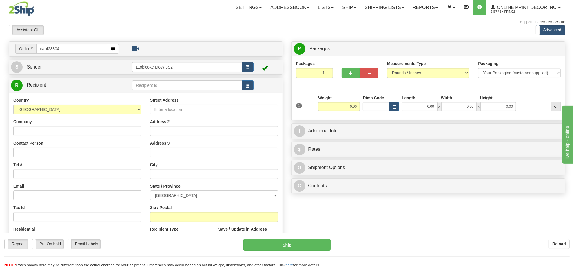
type input "ca-423804"
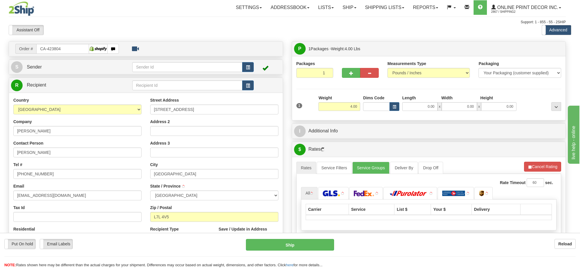
type input "[GEOGRAPHIC_DATA]"
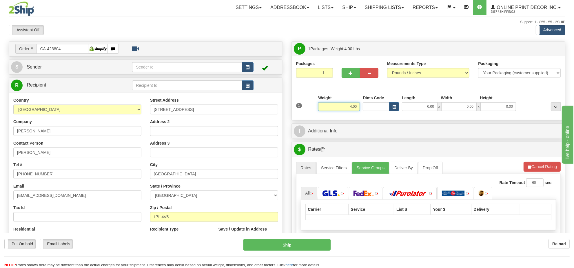
click at [350, 108] on input "4.00" at bounding box center [339, 106] width 42 height 9
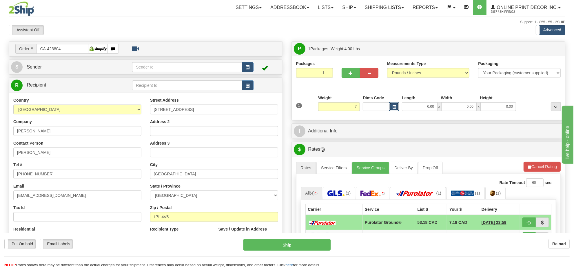
type input "7.00"
click at [395, 106] on span "button" at bounding box center [394, 106] width 3 height 3
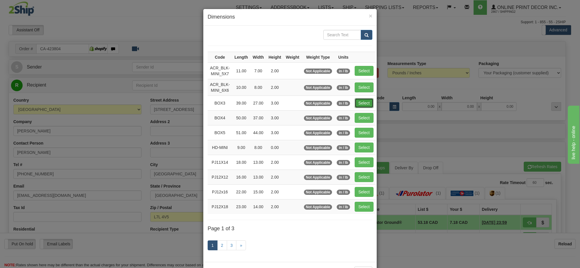
click at [366, 101] on button "Select" at bounding box center [364, 103] width 19 height 10
type input "BOX3"
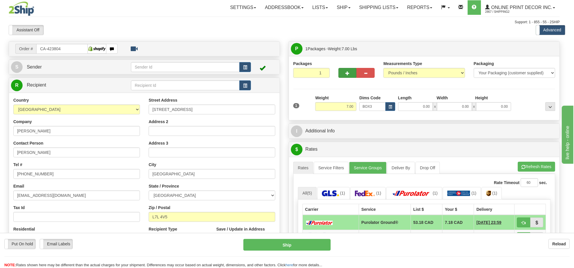
type input "39.00"
type input "27.00"
type input "3.00"
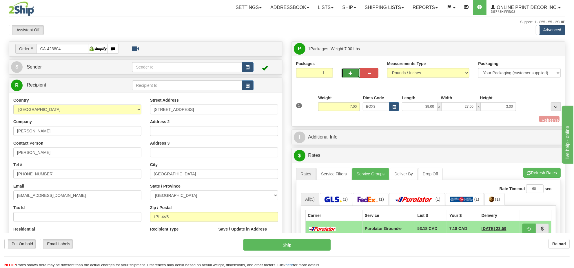
click at [347, 72] on button "button" at bounding box center [351, 73] width 19 height 10
radio input "true"
type input "2"
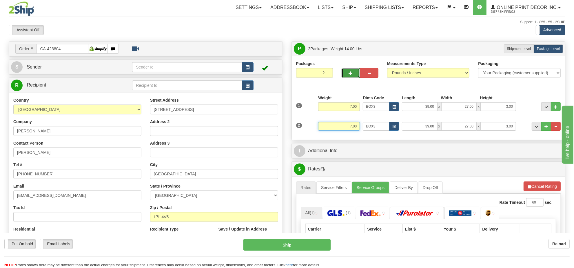
click at [353, 128] on input "7.00" at bounding box center [339, 126] width 42 height 9
type input "2.00"
click at [391, 125] on button "button" at bounding box center [394, 126] width 10 height 9
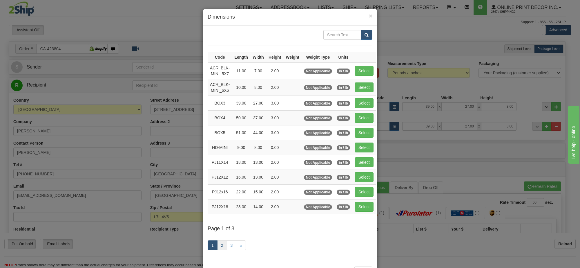
click at [217, 251] on div "1 2 3 »" at bounding box center [290, 245] width 165 height 23
click at [217, 250] on link "2" at bounding box center [222, 245] width 10 height 10
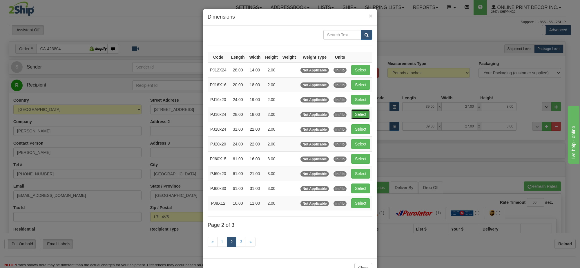
click at [362, 116] on button "Select" at bounding box center [360, 114] width 19 height 10
type input "PJ16x24"
type input "28.00"
type input "18.00"
type input "2.00"
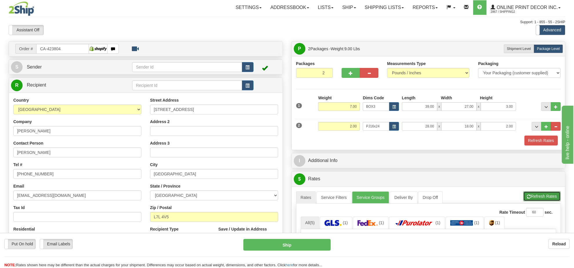
click at [539, 194] on button "Refresh Rates" at bounding box center [542, 196] width 37 height 10
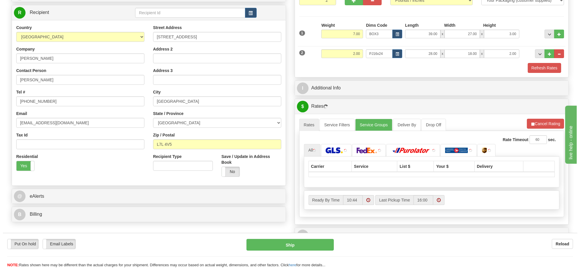
scroll to position [109, 0]
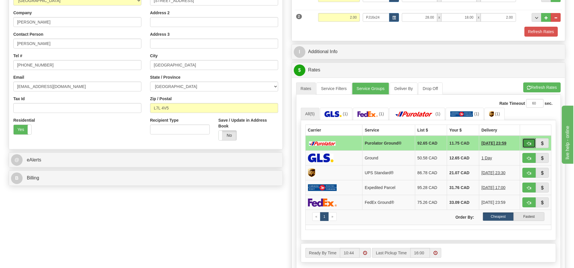
click at [529, 145] on span "button" at bounding box center [529, 144] width 4 height 4
type input "260"
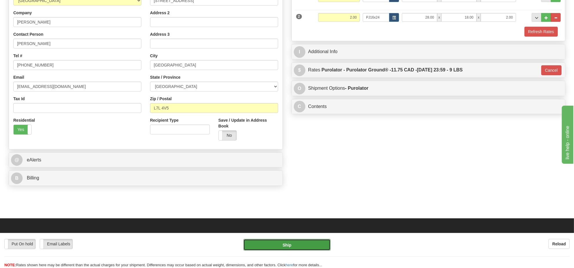
click at [320, 246] on button "Ship" at bounding box center [287, 245] width 87 height 12
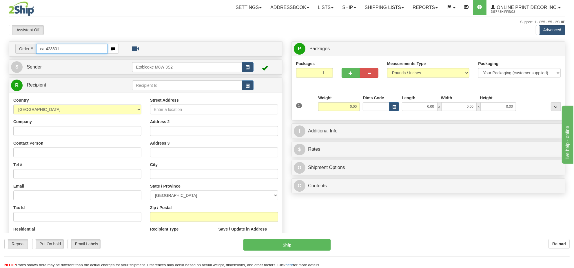
type input "ca-423801"
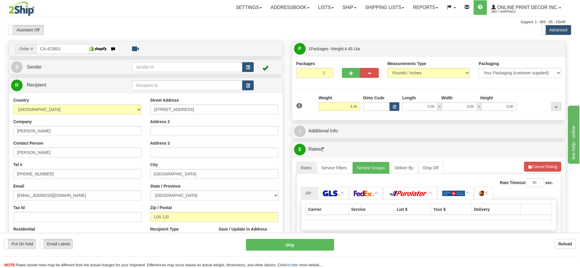
type input "NIAGARA ON THE LAKE"
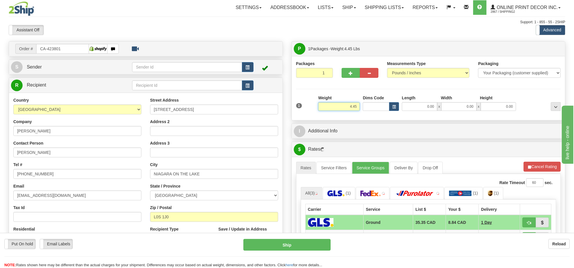
click at [351, 109] on input "4.45" at bounding box center [339, 106] width 42 height 9
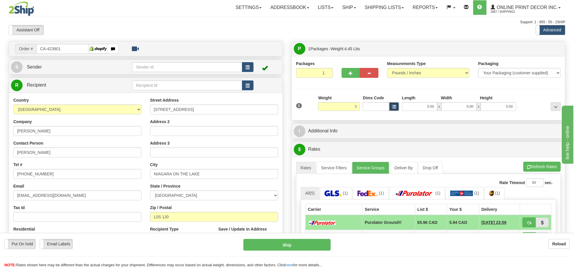
click at [399, 104] on button "button" at bounding box center [394, 106] width 10 height 9
type input "3.00"
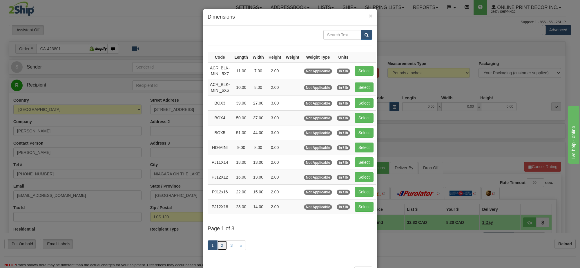
click at [222, 245] on link "2" at bounding box center [222, 245] width 10 height 10
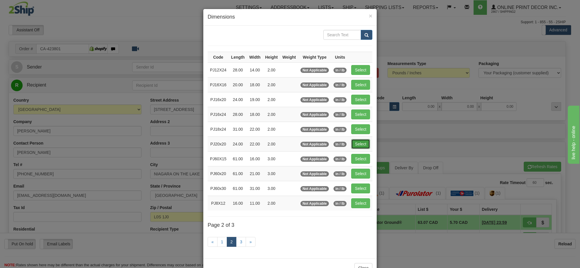
click at [358, 143] on button "Select" at bounding box center [360, 144] width 19 height 10
type input "PJ20x20"
type input "24.00"
type input "22.00"
type input "2.00"
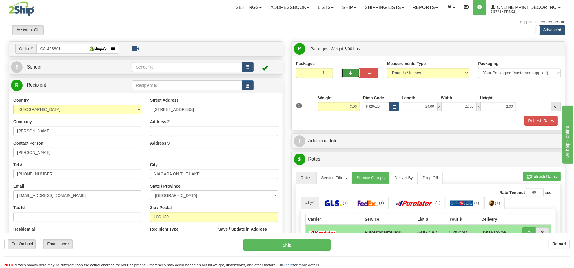
click at [351, 73] on span "button" at bounding box center [351, 73] width 4 height 4
radio input "true"
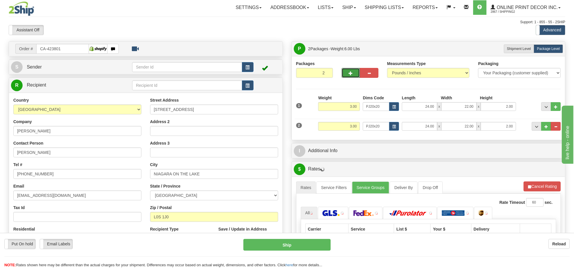
click at [351, 73] on span "button" at bounding box center [351, 73] width 4 height 4
type input "3"
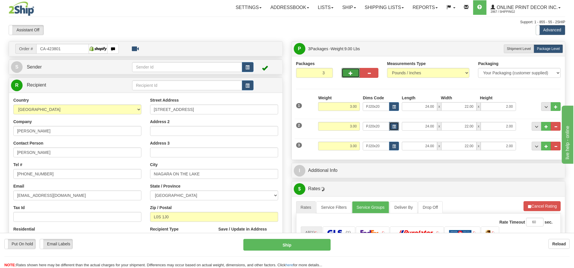
click at [393, 128] on span "button" at bounding box center [394, 126] width 3 height 3
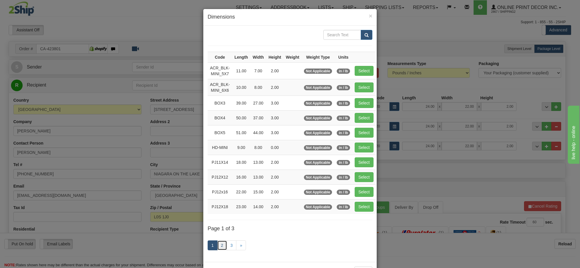
click at [222, 247] on link "2" at bounding box center [222, 245] width 10 height 10
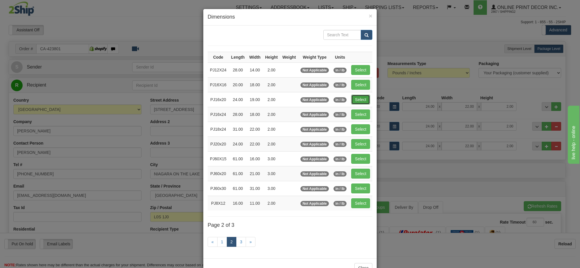
click at [365, 97] on button "Select" at bounding box center [360, 100] width 19 height 10
type input "PJ16x20"
type input "19.00"
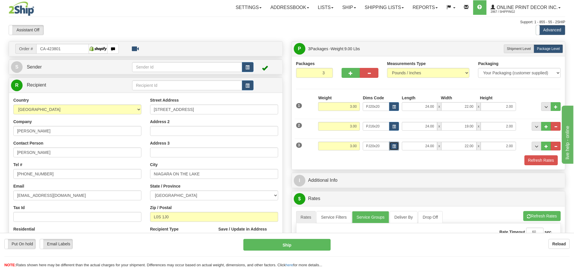
click at [395, 145] on span "button" at bounding box center [394, 146] width 3 height 3
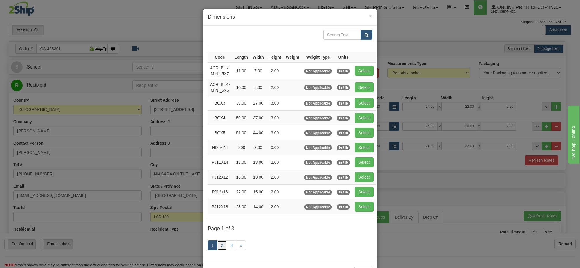
click at [220, 247] on link "2" at bounding box center [222, 245] width 10 height 10
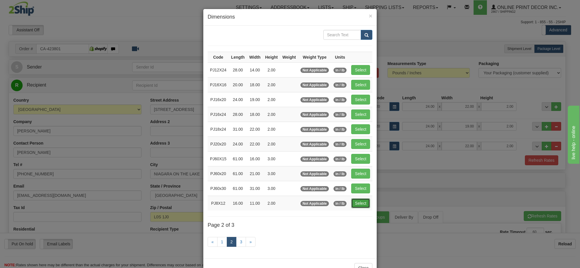
click at [360, 202] on button "Select" at bounding box center [360, 203] width 19 height 10
type input "PJ8X12"
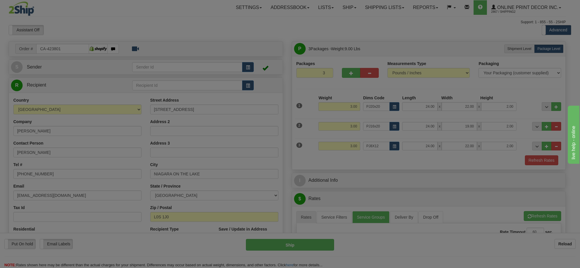
type input "16.00"
type input "11.00"
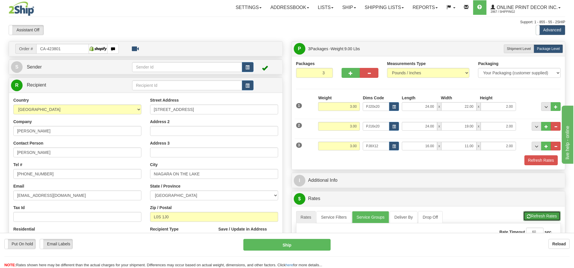
click at [551, 218] on button "Refresh Rates" at bounding box center [542, 216] width 37 height 10
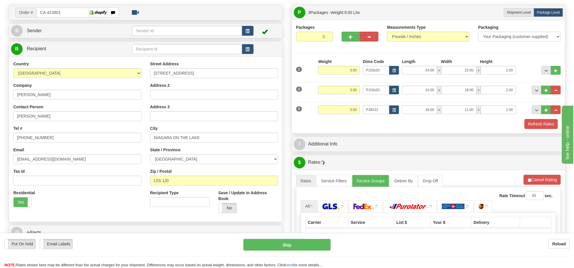
scroll to position [72, 0]
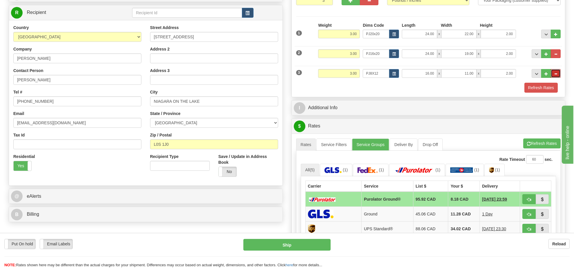
click at [556, 77] on button "..." at bounding box center [556, 73] width 10 height 9
type input "2"
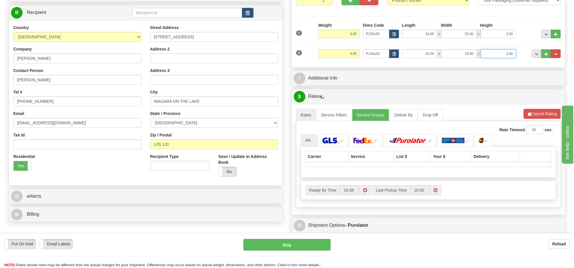
click at [510, 57] on input "2.00" at bounding box center [498, 53] width 35 height 9
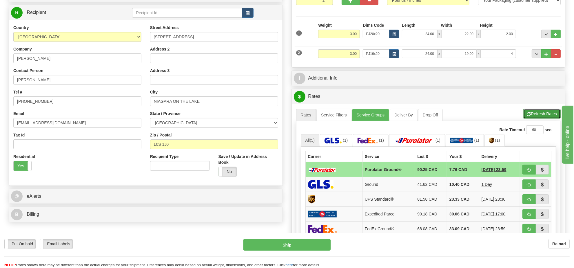
type input "4.00"
click at [536, 115] on div "A change has been made which could impact your rate estimate. To ensure the est…" at bounding box center [428, 202] width 265 height 188
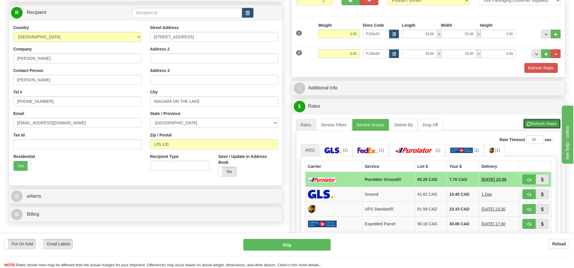
scroll to position [109, 0]
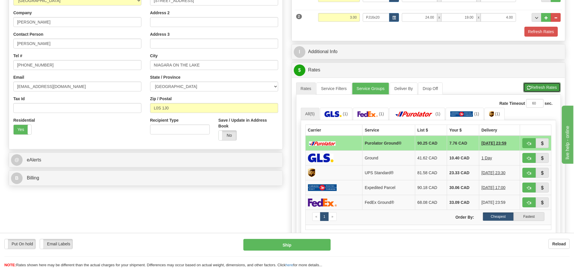
click at [539, 88] on button "Refresh Rates" at bounding box center [542, 87] width 37 height 10
drag, startPoint x: 532, startPoint y: 147, endPoint x: 529, endPoint y: 147, distance: 3.5
click at [532, 147] on button "button" at bounding box center [529, 143] width 13 height 10
type input "260"
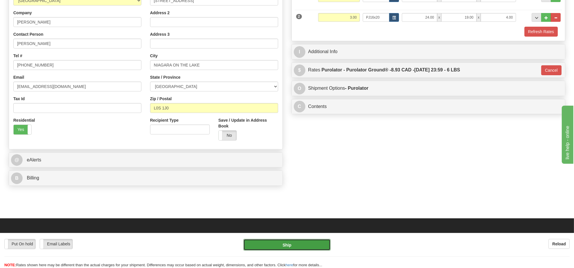
click at [300, 244] on button "Ship" at bounding box center [287, 245] width 87 height 12
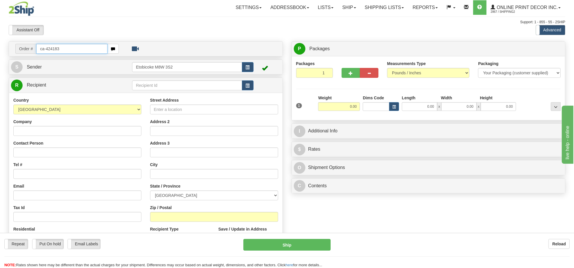
type input "ca-424183"
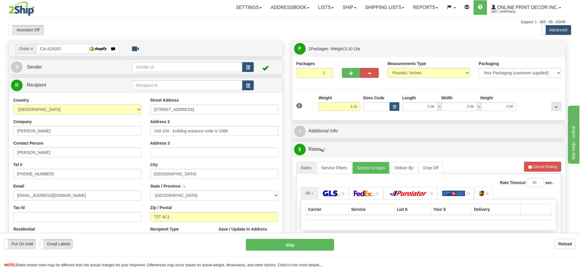
type input "CALGARY"
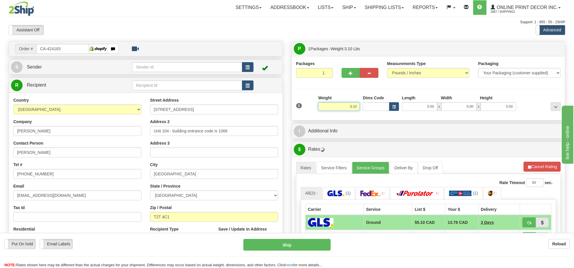
click at [344, 109] on input "3.10" at bounding box center [339, 106] width 42 height 9
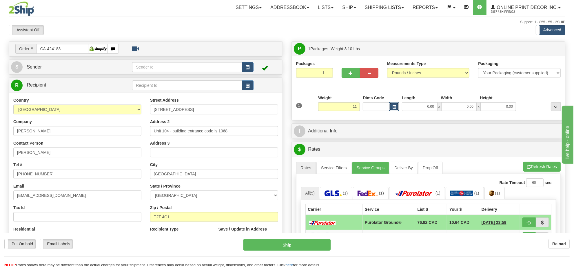
type input "11.00"
click at [393, 107] on span "button" at bounding box center [394, 106] width 3 height 3
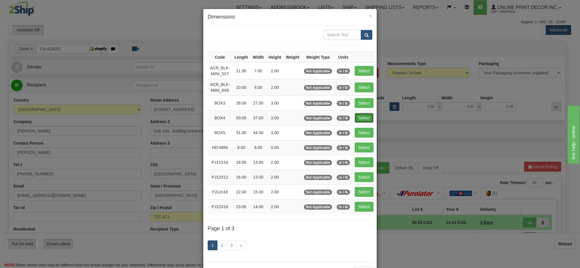
click at [359, 115] on button "Select" at bounding box center [364, 118] width 19 height 10
type input "BOX4"
type input "50.00"
type input "37.00"
type input "3.00"
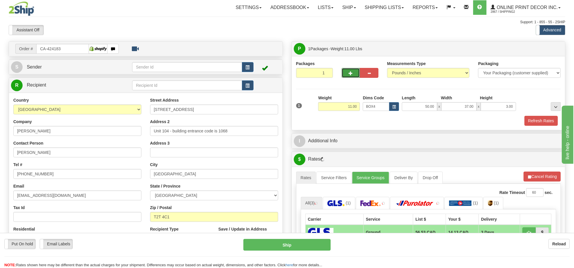
click at [347, 72] on button "button" at bounding box center [351, 73] width 19 height 10
radio input "true"
type input "2"
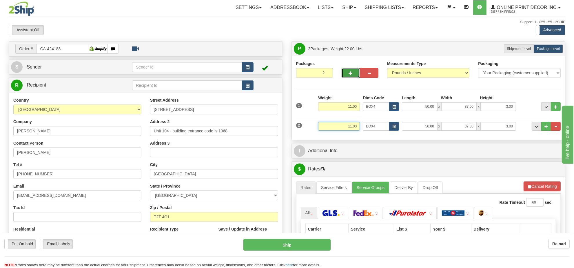
click at [349, 128] on input "11.00" at bounding box center [339, 126] width 42 height 9
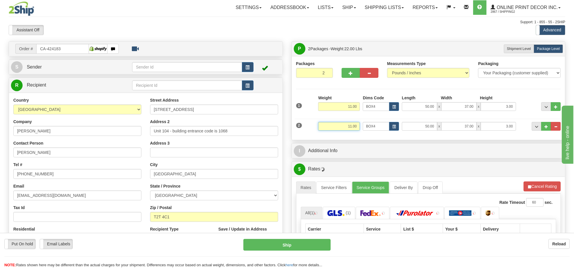
click at [349, 128] on input "11.00" at bounding box center [339, 126] width 42 height 9
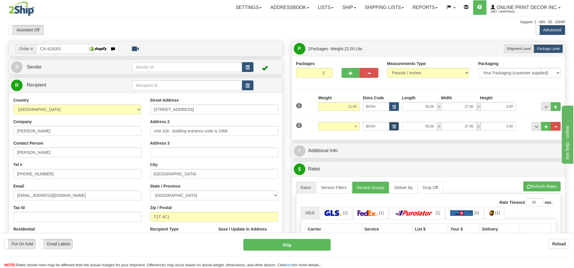
type input "4.00"
click at [393, 125] on span "button" at bounding box center [394, 126] width 3 height 3
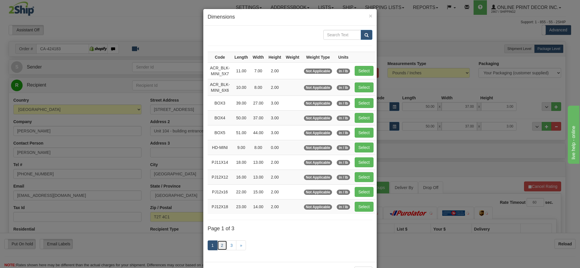
click at [221, 250] on link "2" at bounding box center [222, 245] width 10 height 10
click at [218, 250] on link "2" at bounding box center [222, 245] width 10 height 10
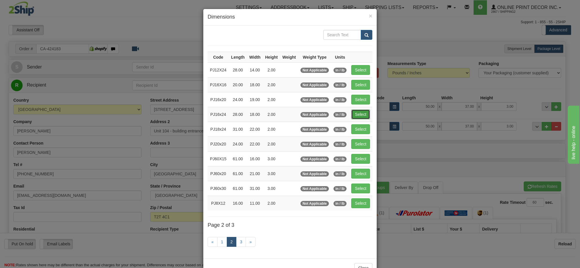
drag, startPoint x: 357, startPoint y: 117, endPoint x: 427, endPoint y: 158, distance: 81.3
click at [357, 117] on button "Select" at bounding box center [360, 114] width 19 height 10
type input "PJ16x24"
type input "28.00"
type input "18.00"
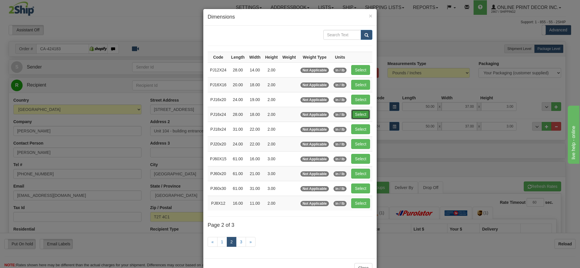
type input "2.00"
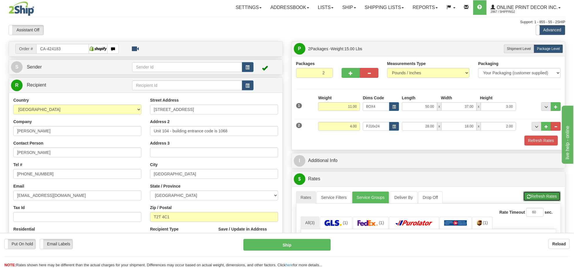
click at [556, 195] on button "Refresh Rates" at bounding box center [542, 196] width 37 height 10
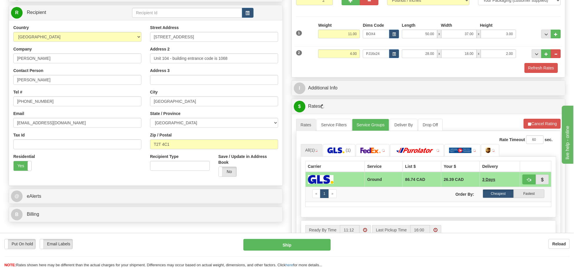
scroll to position [109, 0]
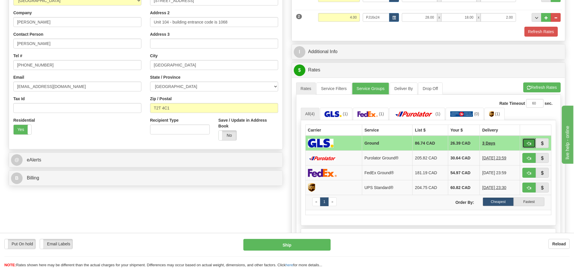
click at [528, 144] on span "button" at bounding box center [529, 144] width 4 height 4
type input "1"
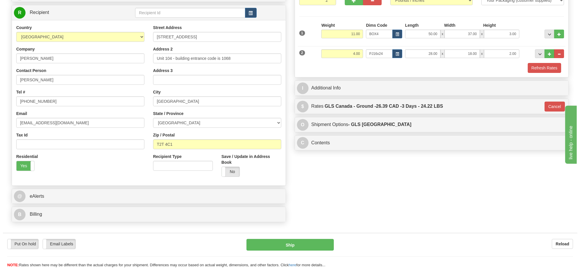
scroll to position [36, 0]
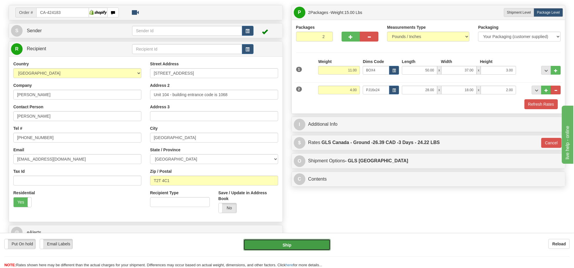
click at [309, 246] on button "Ship" at bounding box center [287, 245] width 87 height 12
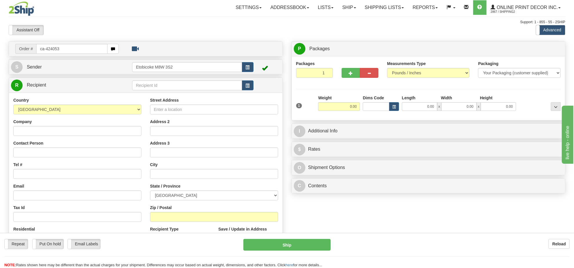
type input "ca-424053"
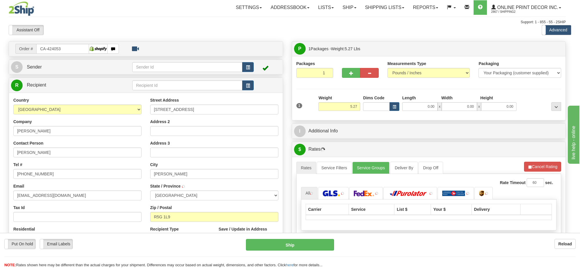
type input "[PERSON_NAME]"
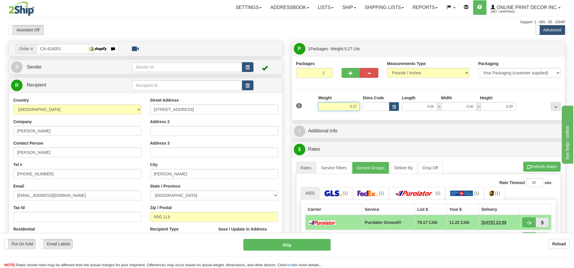
drag, startPoint x: 353, startPoint y: 109, endPoint x: 349, endPoint y: 106, distance: 5.2
click at [351, 108] on input "5.27" at bounding box center [339, 106] width 42 height 9
click at [349, 106] on input "5.27" at bounding box center [339, 106] width 42 height 9
click at [344, 105] on input "5.27" at bounding box center [339, 106] width 42 height 9
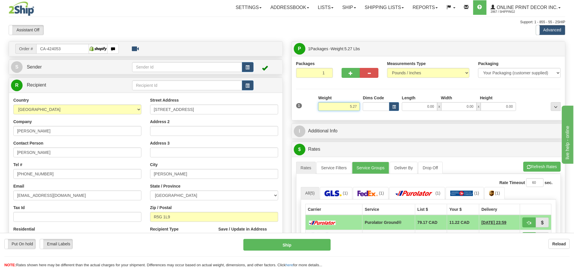
type input "2"
type input "3.00"
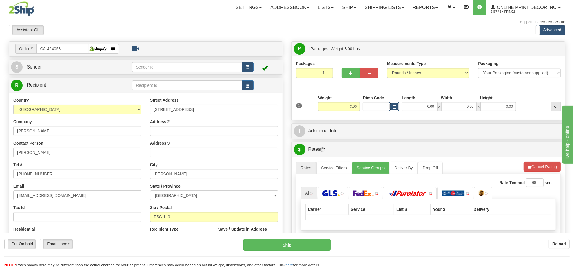
click at [391, 107] on button "button" at bounding box center [394, 106] width 10 height 9
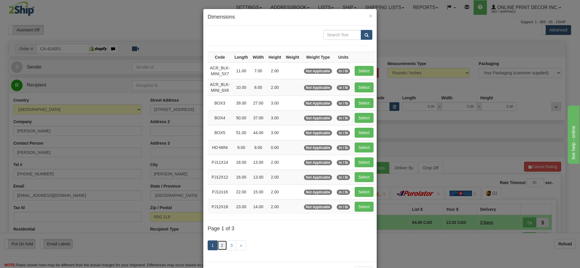
click at [218, 247] on link "2" at bounding box center [222, 245] width 10 height 10
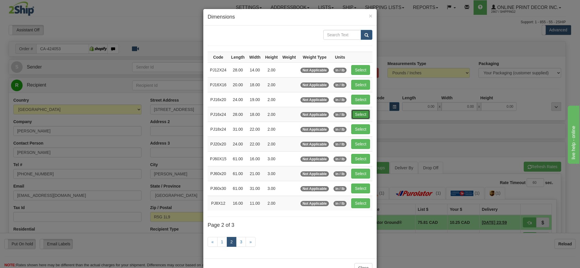
click at [362, 115] on button "Select" at bounding box center [360, 114] width 19 height 10
type input "PJ16x24"
type input "28.00"
type input "18.00"
type input "2.00"
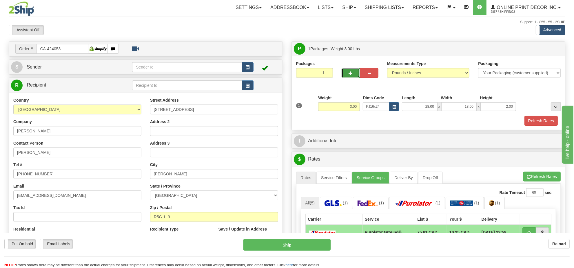
click at [356, 76] on button "button" at bounding box center [351, 73] width 19 height 10
radio input "true"
type input "2"
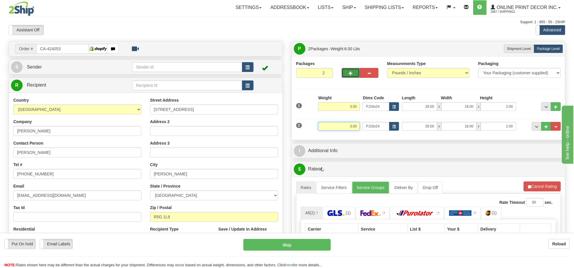
click at [347, 128] on input "3.00" at bounding box center [339, 126] width 42 height 9
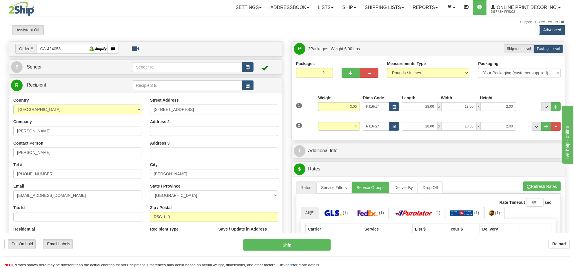
type input "4.00"
drag, startPoint x: 542, startPoint y: 189, endPoint x: 539, endPoint y: 188, distance: 3.8
click at [542, 189] on li "Refresh Rates Cancel Rating" at bounding box center [542, 186] width 37 height 10
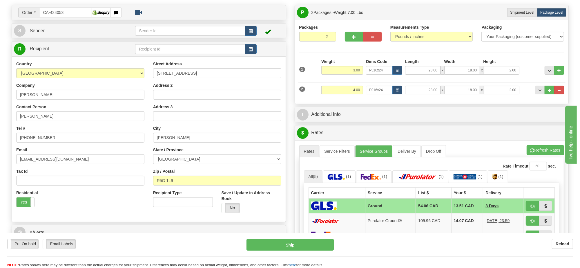
scroll to position [72, 0]
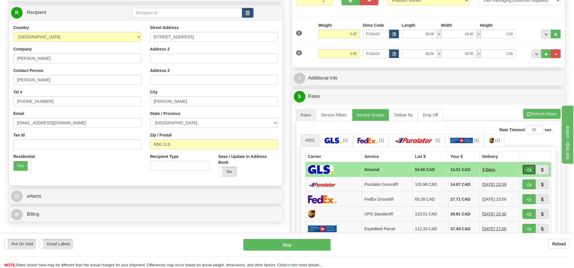
click at [527, 172] on span "button" at bounding box center [529, 170] width 4 height 4
type input "1"
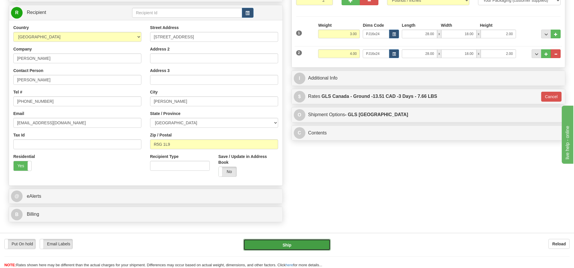
click at [292, 242] on button "Ship" at bounding box center [287, 245] width 87 height 12
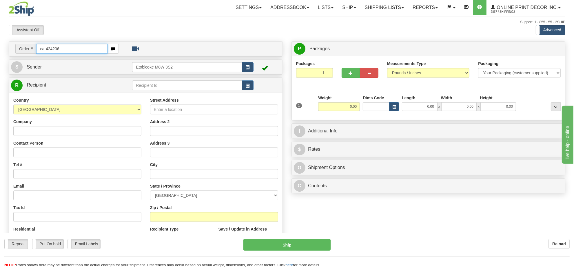
type input "ca-424206"
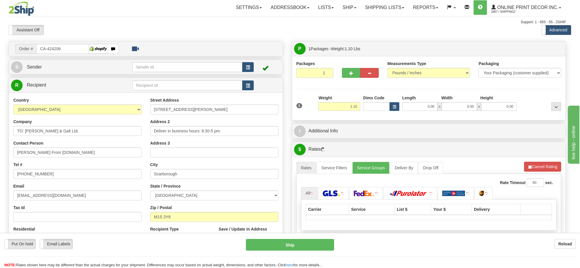
type input "[GEOGRAPHIC_DATA]"
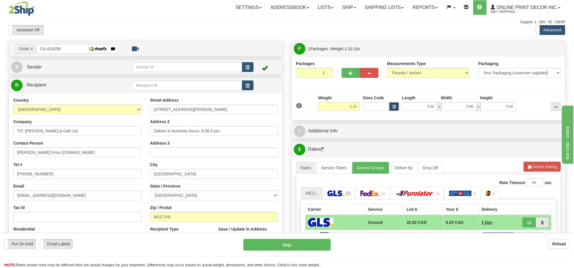
click at [395, 108] on span "button" at bounding box center [394, 106] width 3 height 3
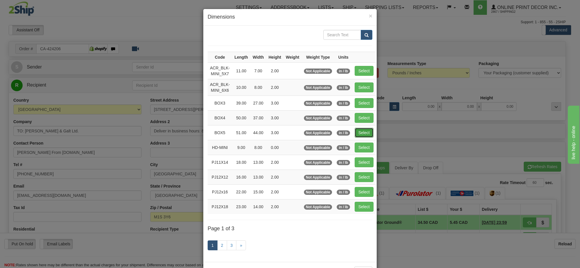
click at [360, 131] on button "Select" at bounding box center [364, 133] width 19 height 10
type input "BOX5"
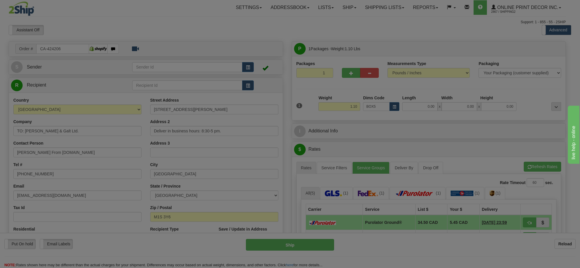
type input "51.00"
type input "44.00"
type input "3.00"
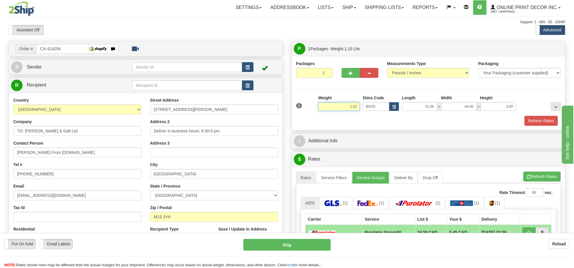
drag, startPoint x: 357, startPoint y: 106, endPoint x: 333, endPoint y: 103, distance: 24.6
click at [333, 103] on input "1.10" at bounding box center [339, 106] width 42 height 9
drag, startPoint x: 357, startPoint y: 106, endPoint x: 332, endPoint y: 106, distance: 24.9
click at [333, 107] on input "16.98" at bounding box center [339, 106] width 42 height 9
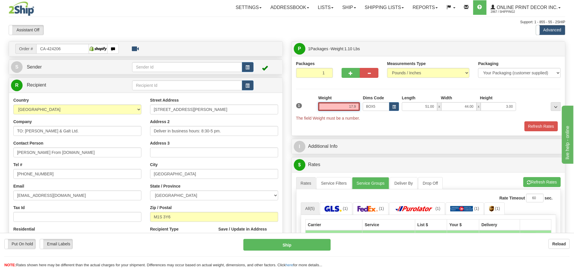
type input "17.98"
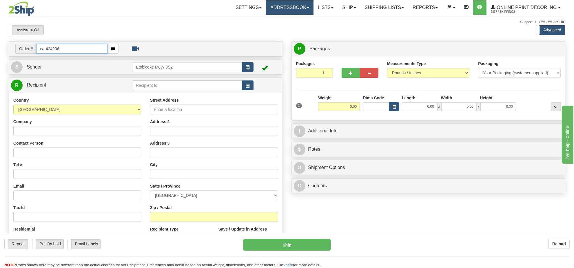
type input "ca-424206"
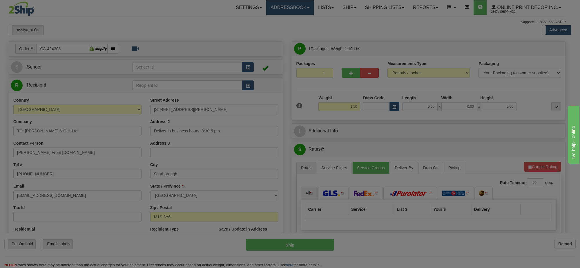
type input "[GEOGRAPHIC_DATA]"
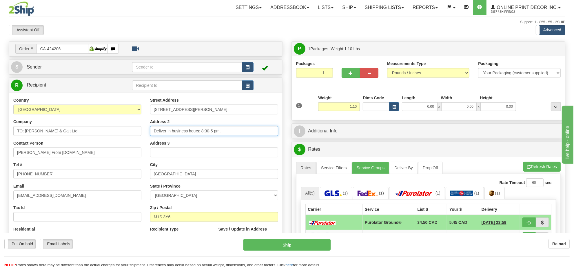
drag, startPoint x: 187, startPoint y: 132, endPoint x: 217, endPoint y: 132, distance: 29.9
click at [217, 132] on input "Deliver in business hours: 8:30-5 pm." at bounding box center [214, 131] width 128 height 10
click at [213, 121] on div "Address 2 Deliver in business hours: 8:30-5 pm." at bounding box center [214, 127] width 128 height 17
drag, startPoint x: 170, startPoint y: 131, endPoint x: 216, endPoint y: 131, distance: 45.5
click at [218, 131] on input "Deliver in business hours: 8:30-5 pm." at bounding box center [214, 131] width 128 height 10
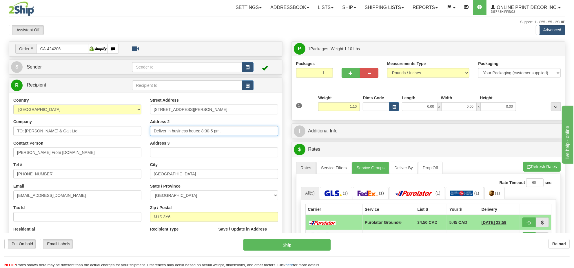
type input "Deliver in ."
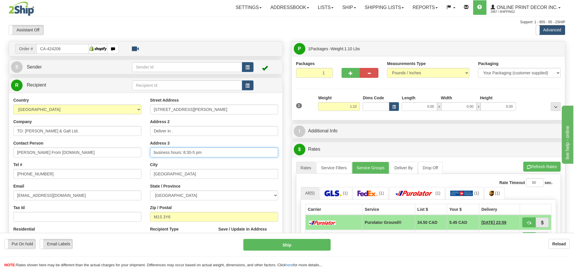
type input "business hours: 8:30-5 pm"
drag, startPoint x: 359, startPoint y: 107, endPoint x: 296, endPoint y: 119, distance: 63.8
click at [301, 111] on div "1 Weight 1.10 Dims Code 0.00" at bounding box center [429, 105] width 268 height 21
type input "17.98"
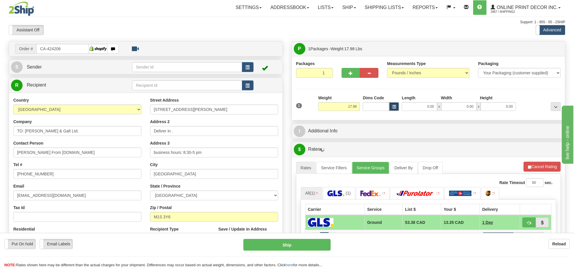
click at [395, 108] on span "button" at bounding box center [394, 106] width 3 height 3
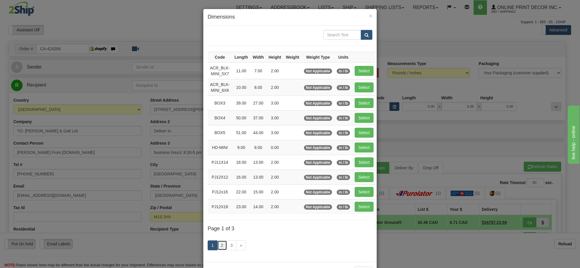
click at [219, 247] on link "2" at bounding box center [222, 245] width 10 height 10
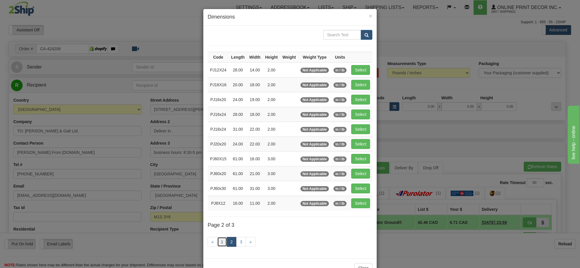
click at [218, 246] on link "1" at bounding box center [222, 242] width 10 height 10
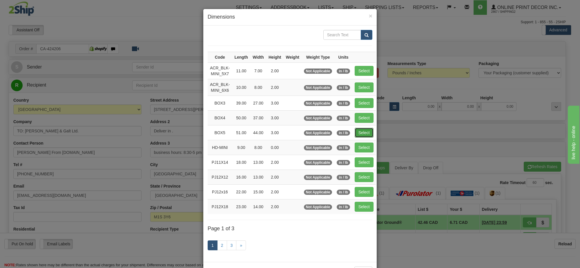
click at [359, 129] on button "Select" at bounding box center [364, 133] width 19 height 10
type input "BOX5"
type input "51.00"
type input "44.00"
type input "3.00"
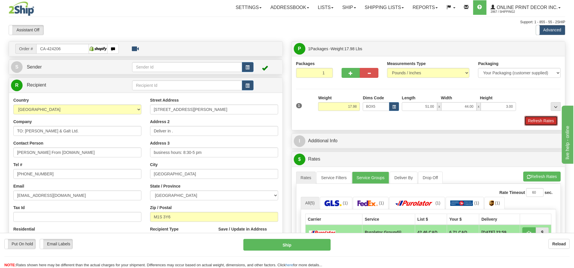
click at [536, 119] on button "Refresh Rates" at bounding box center [541, 121] width 33 height 10
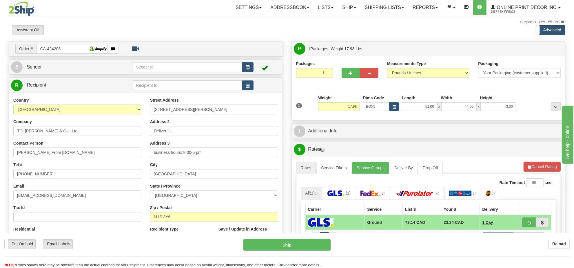
scroll to position [72, 0]
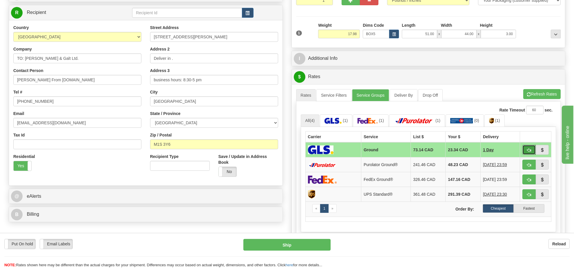
click at [527, 150] on span "button" at bounding box center [529, 150] width 4 height 4
type input "1"
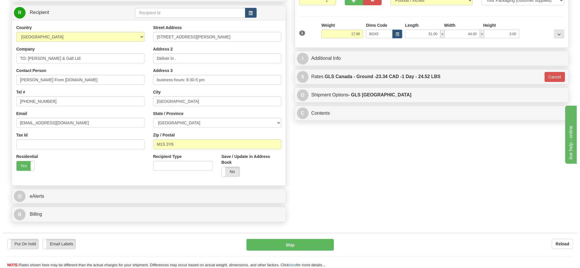
scroll to position [0, 0]
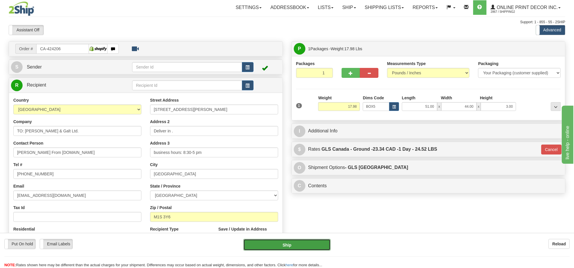
click at [300, 243] on button "Ship" at bounding box center [287, 245] width 87 height 12
